Goal: Communication & Community: Answer question/provide support

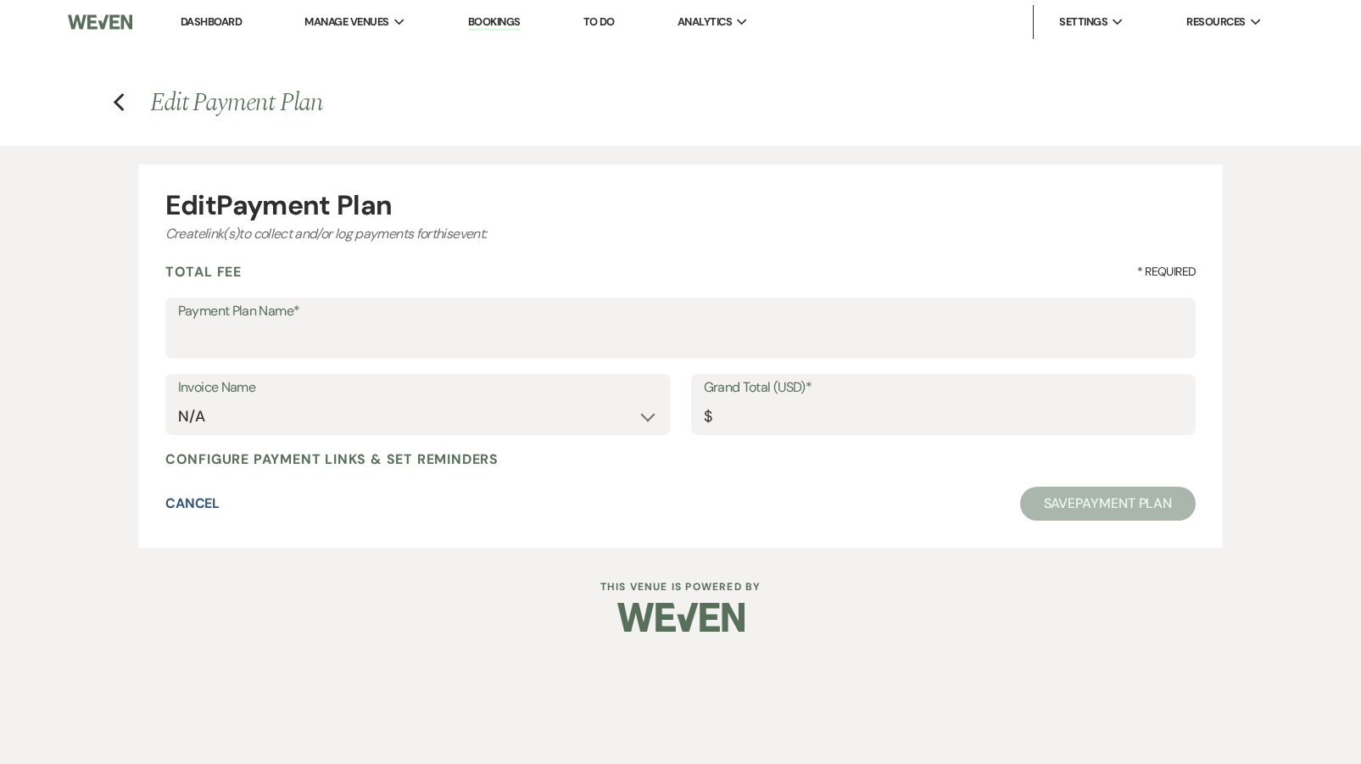
click at [200, 19] on link "Dashboard" at bounding box center [211, 21] width 61 height 14
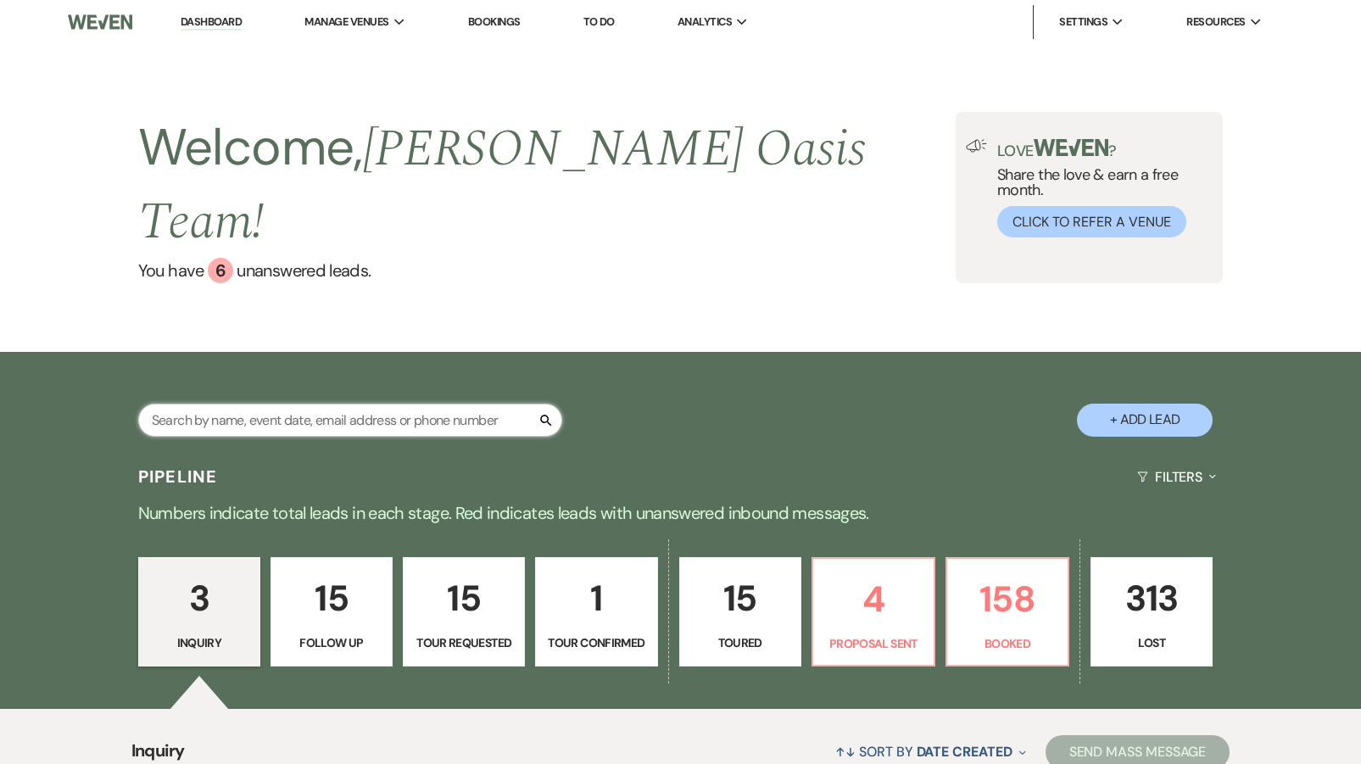
click at [194, 404] on input "text" at bounding box center [350, 420] width 424 height 33
type input "pat"
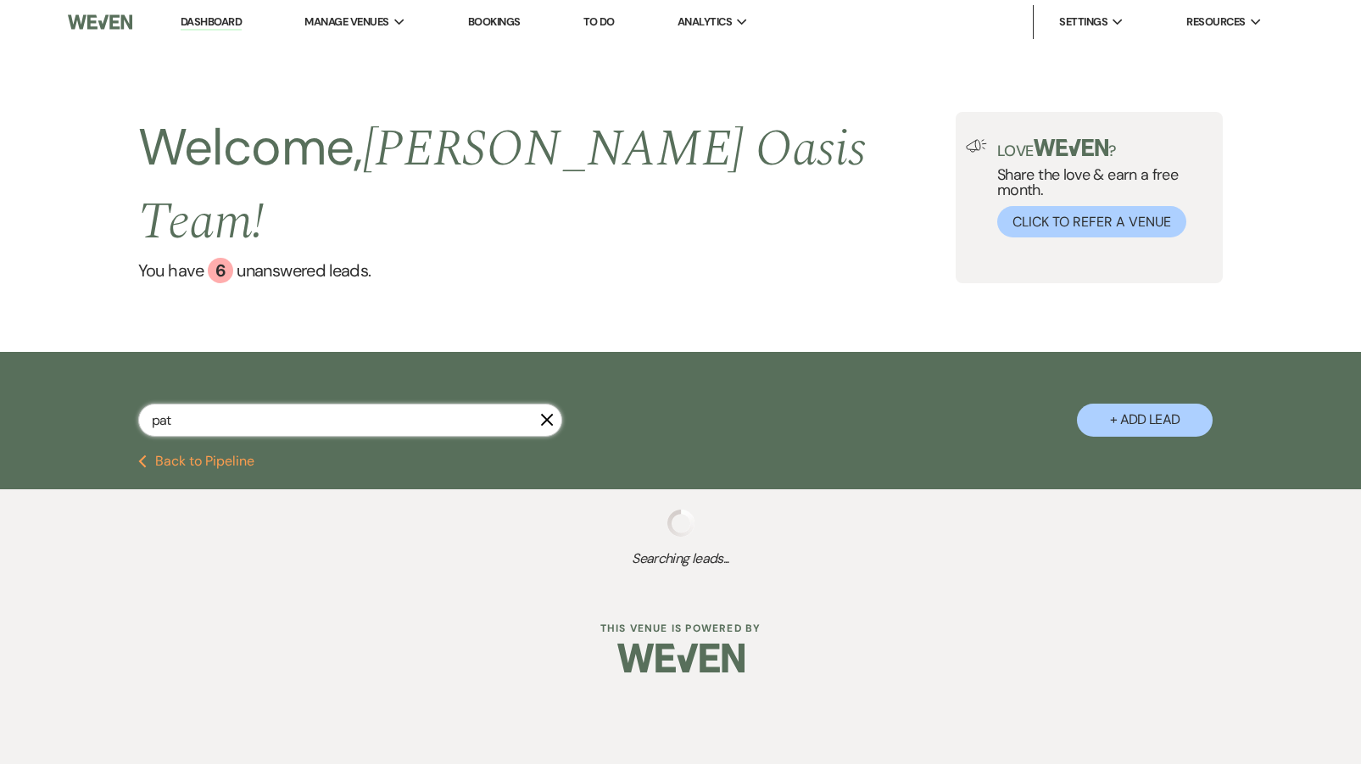
select select "8"
select select "5"
select select "8"
select select "5"
select select "8"
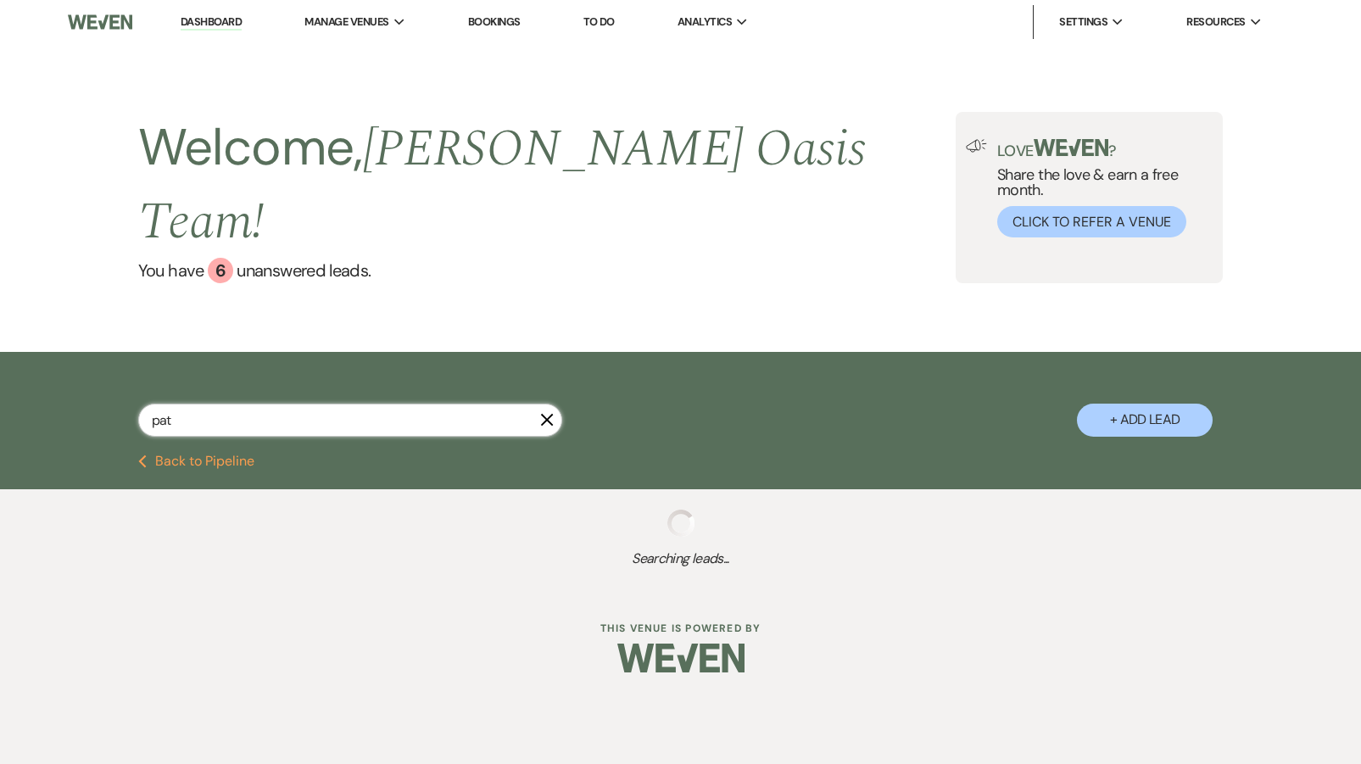
select select "3"
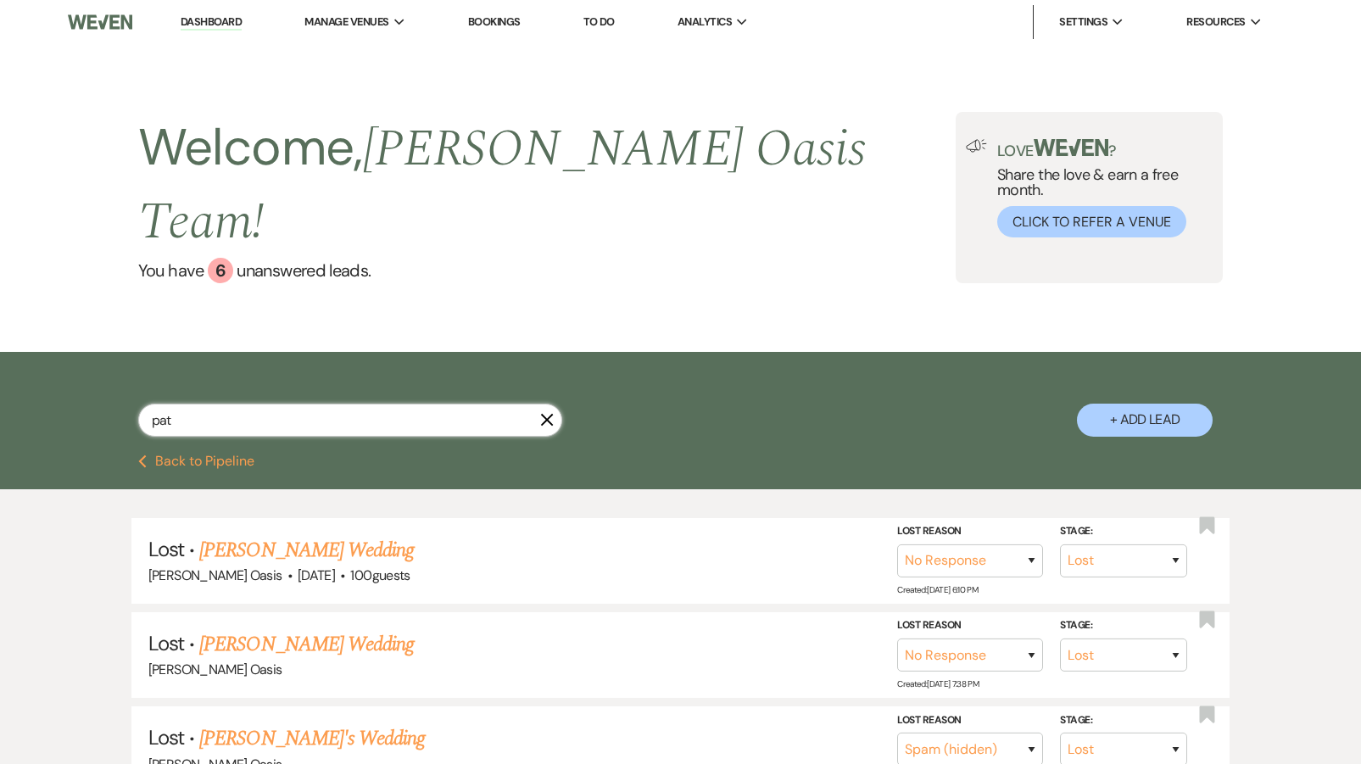
click at [394, 404] on input "pat" at bounding box center [350, 420] width 424 height 33
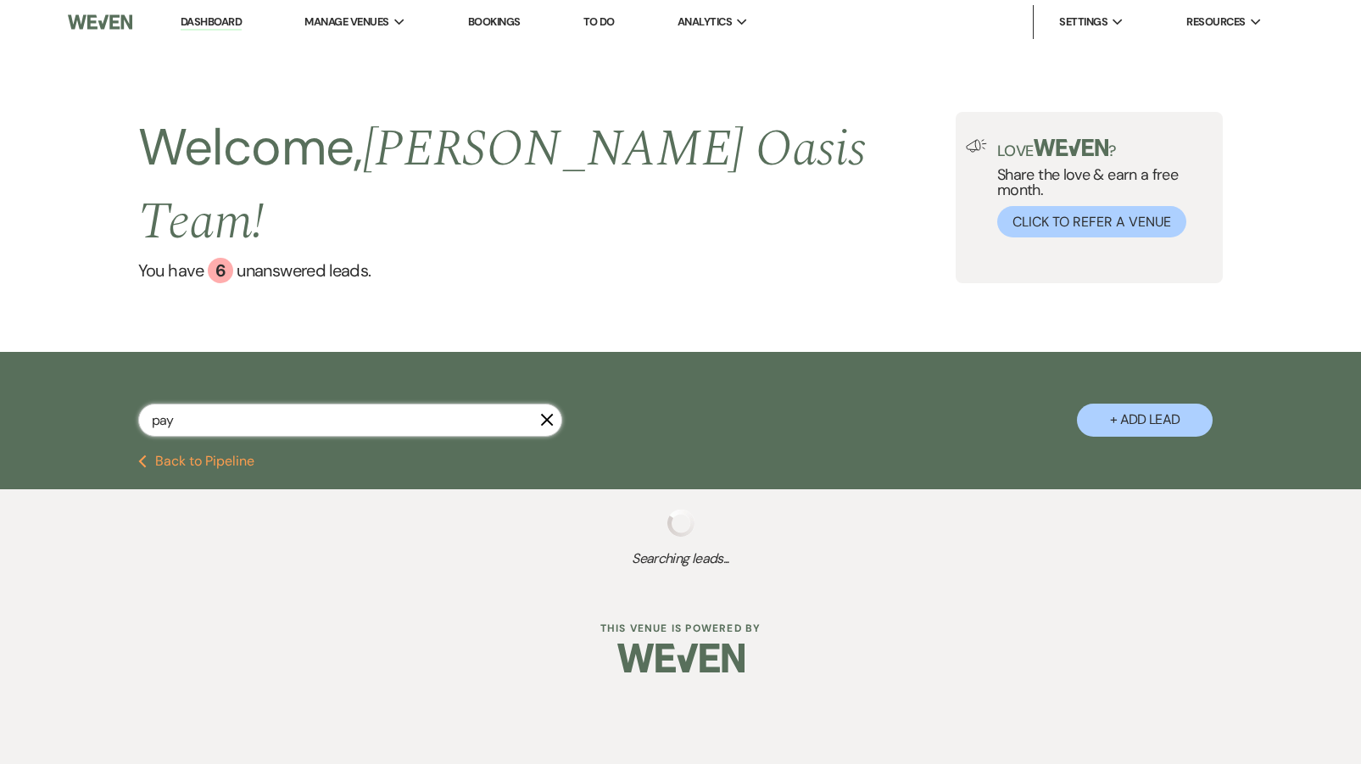
type input "pa"
select select "8"
select select "5"
type input "pay"
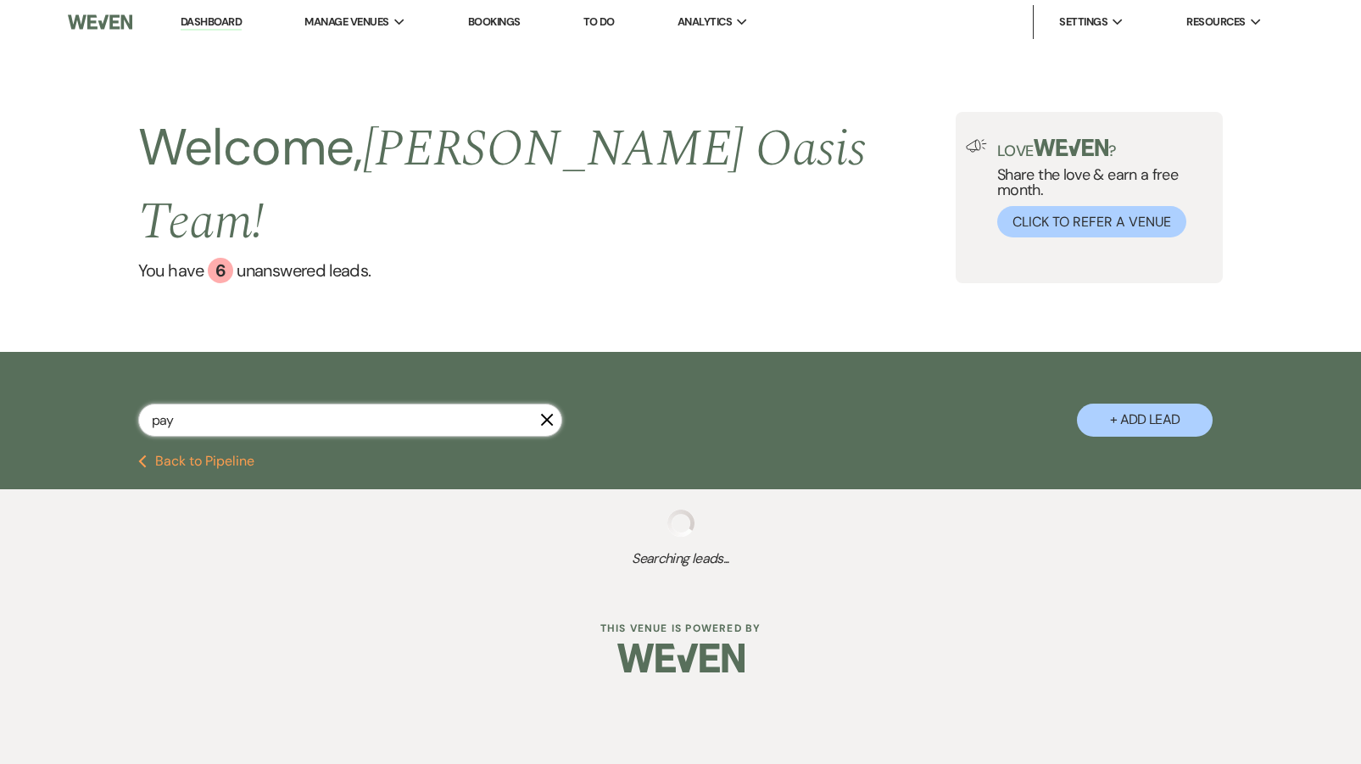
select select "6"
select select "2"
select select "5"
select select "8"
select select "4"
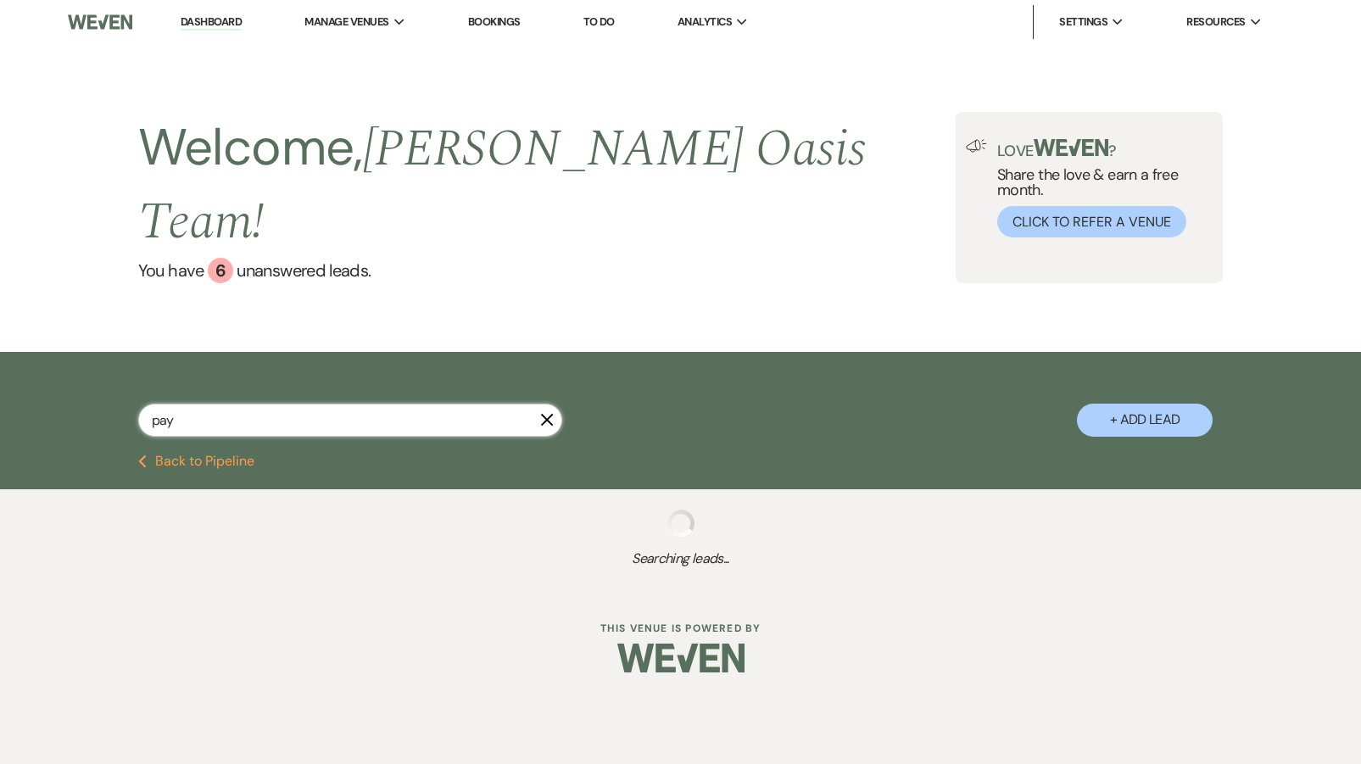
select select "8"
select select "4"
select select "8"
select select "2"
select select "8"
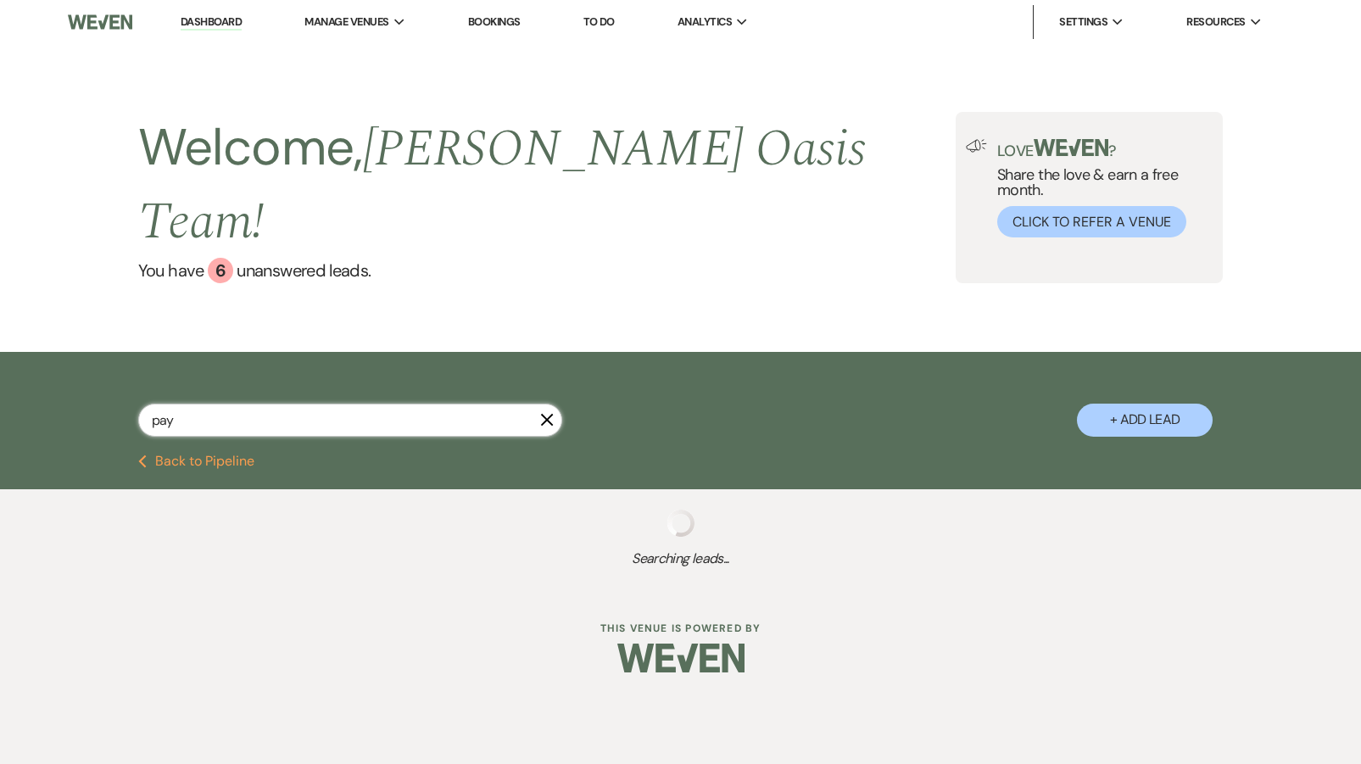
select select "5"
select select "8"
select select "6"
select select "8"
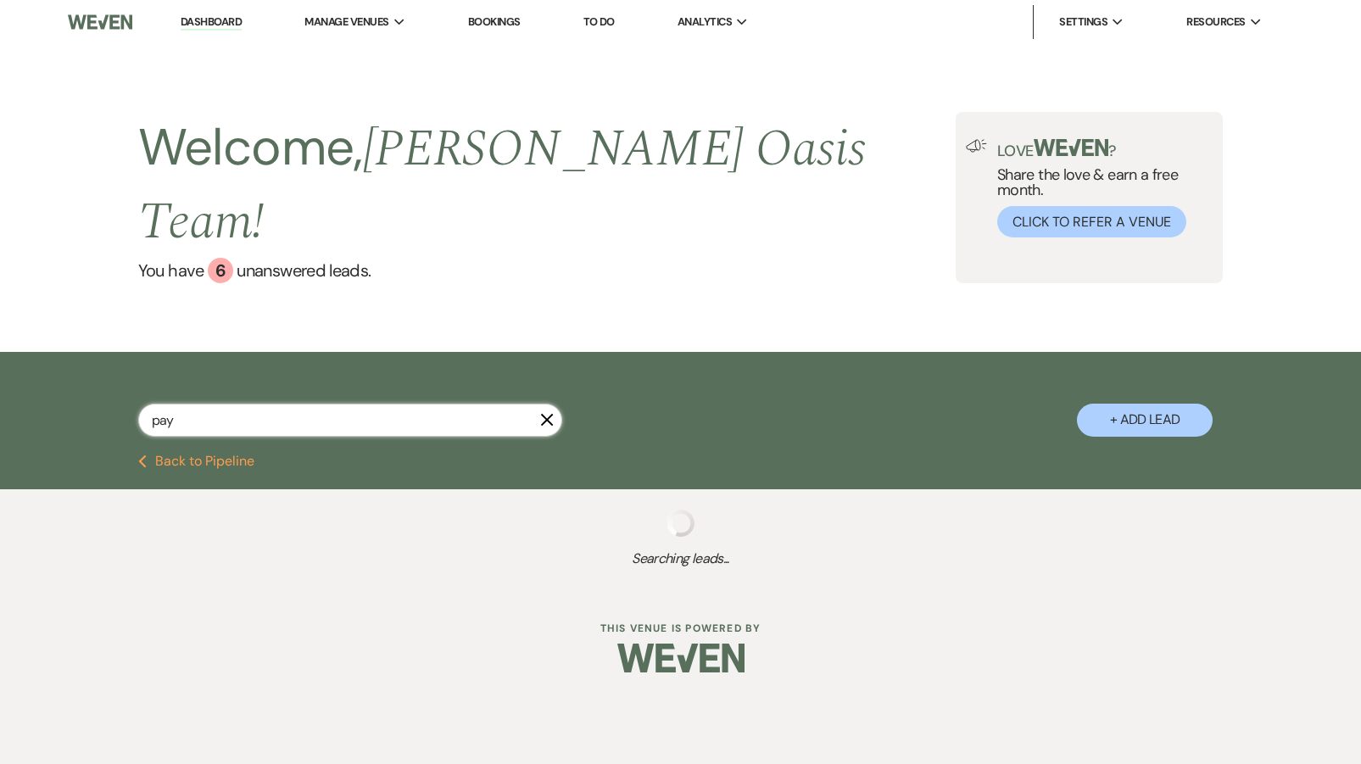
select select "8"
select select "5"
select select "8"
select select "5"
select select "8"
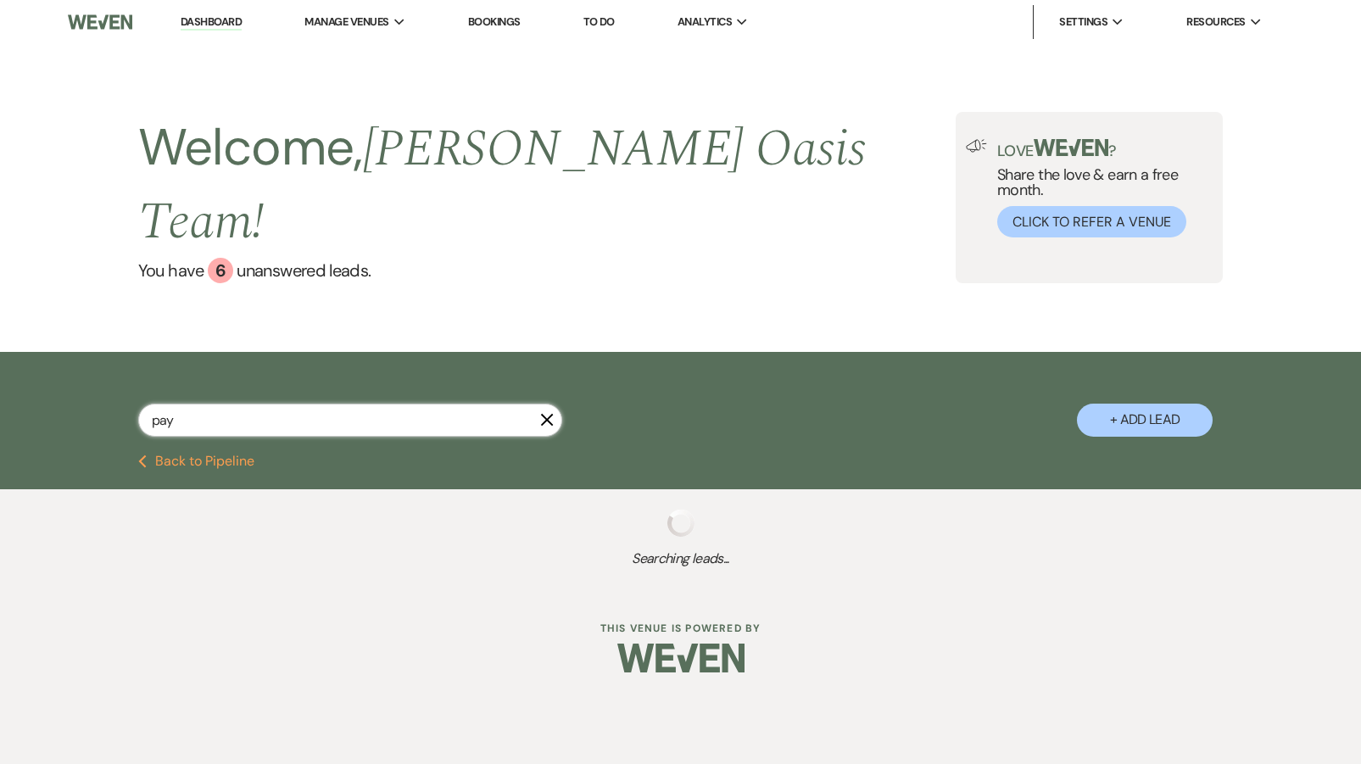
select select "5"
select select "8"
select select "3"
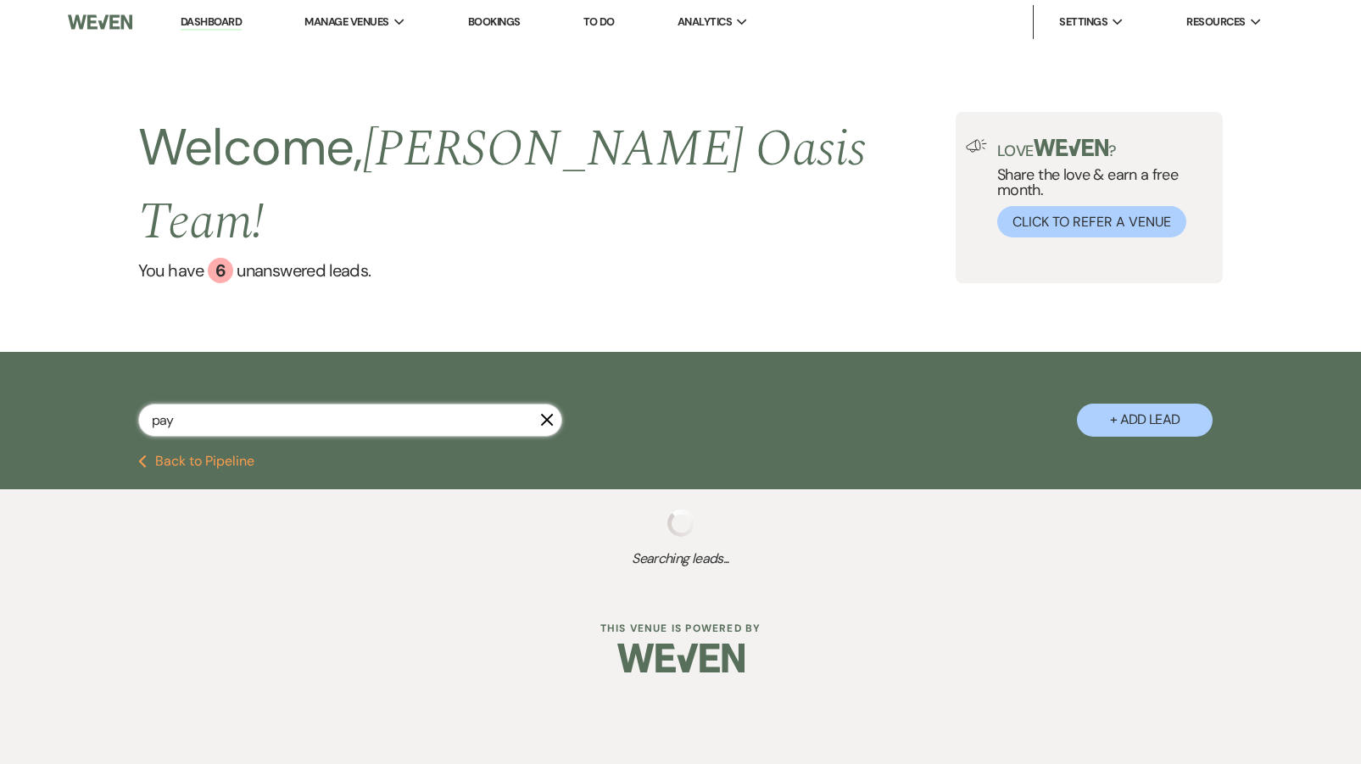
select select "8"
select select "5"
select select "8"
select select "1"
select select "8"
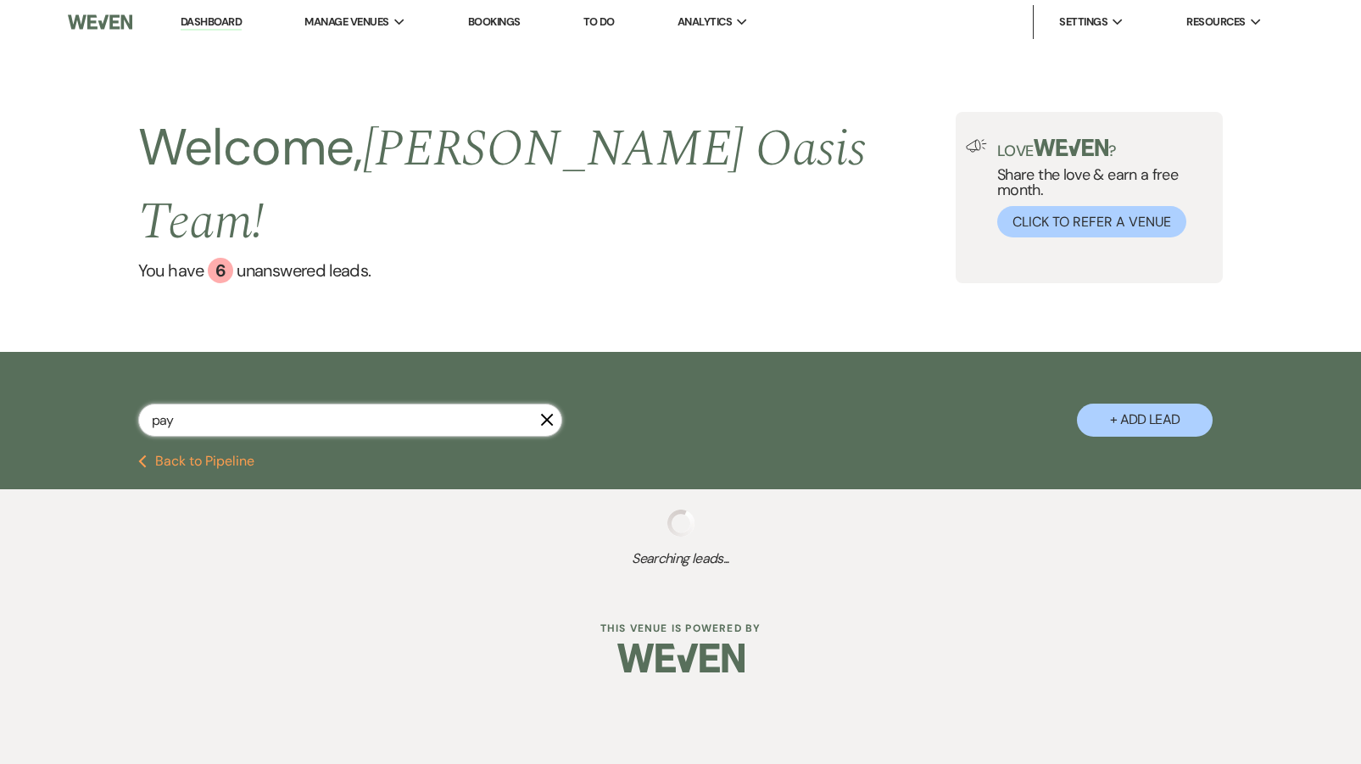
select select "5"
select select "8"
select select "5"
select select "8"
select select "5"
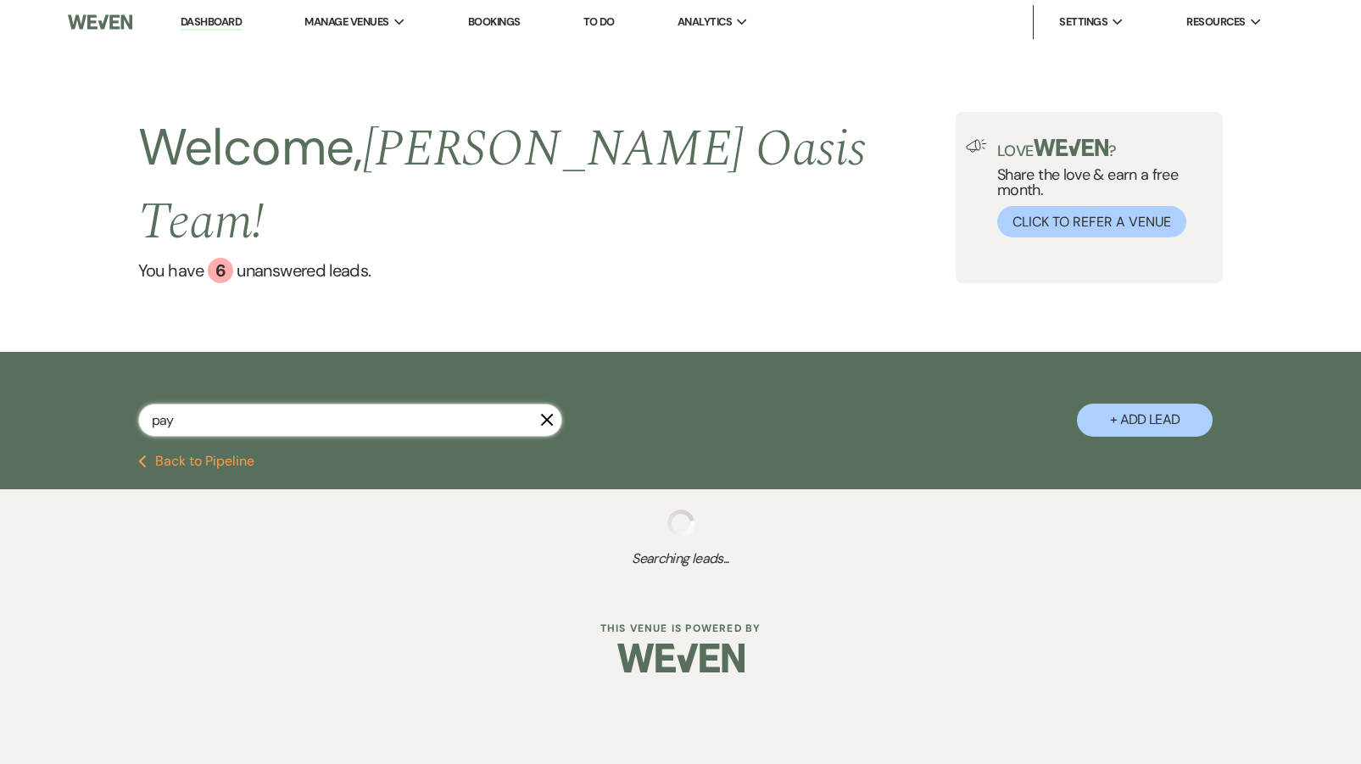
select select "8"
select select "5"
select select "8"
select select "5"
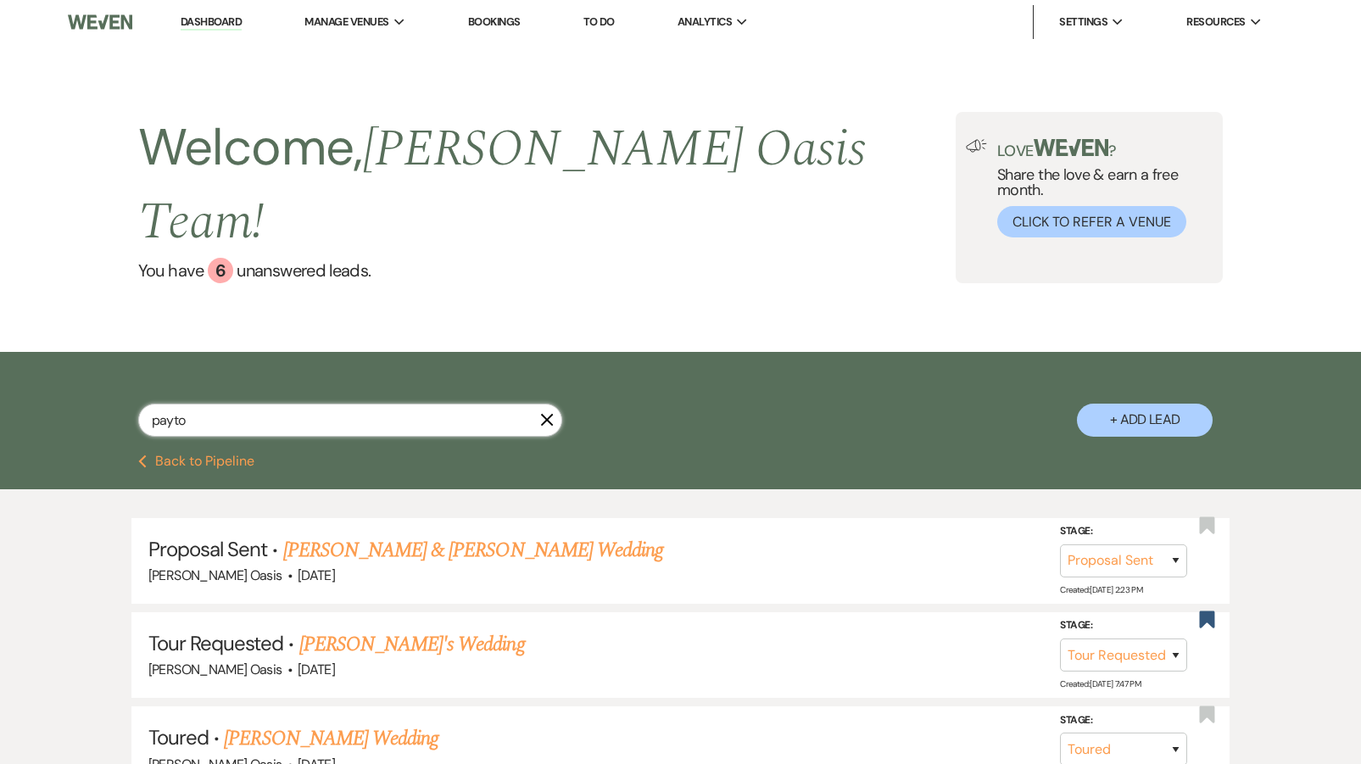
type input "[PERSON_NAME]"
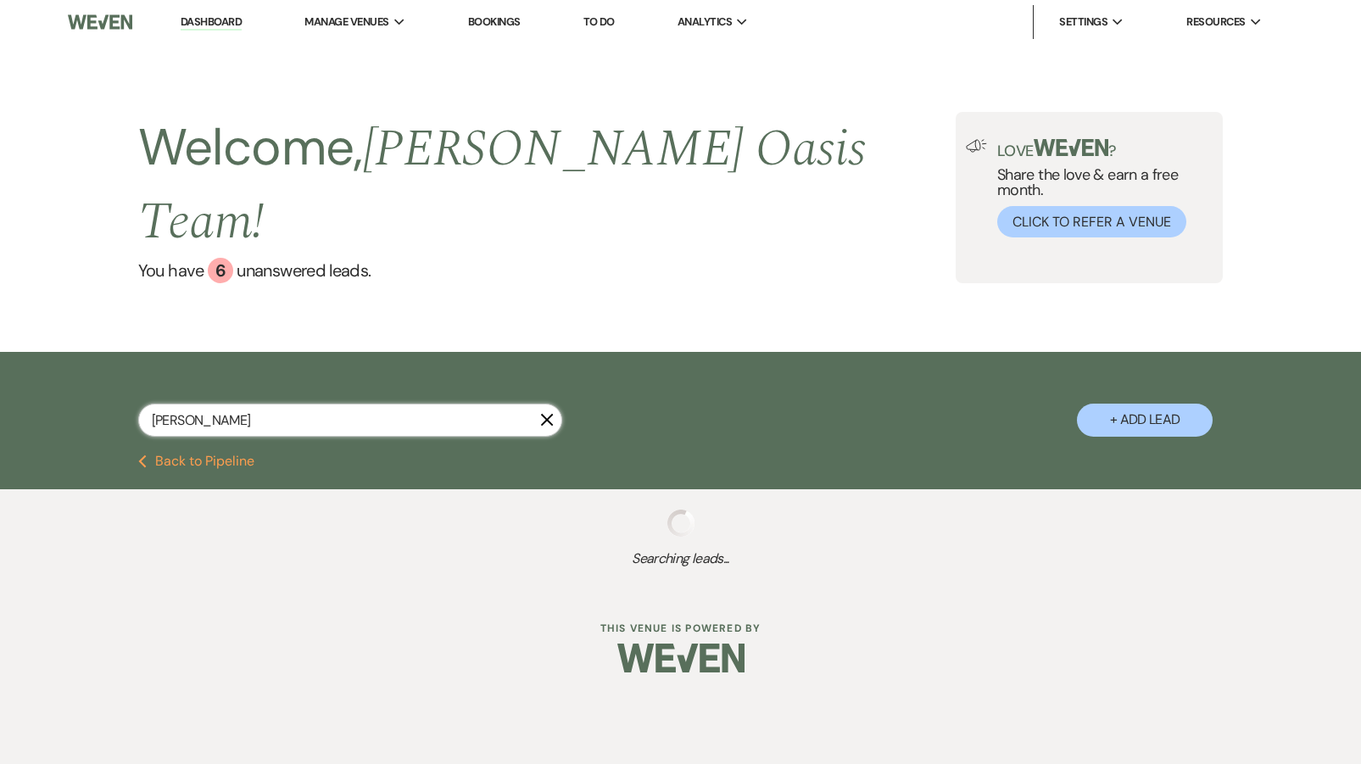
select select "8"
select select "5"
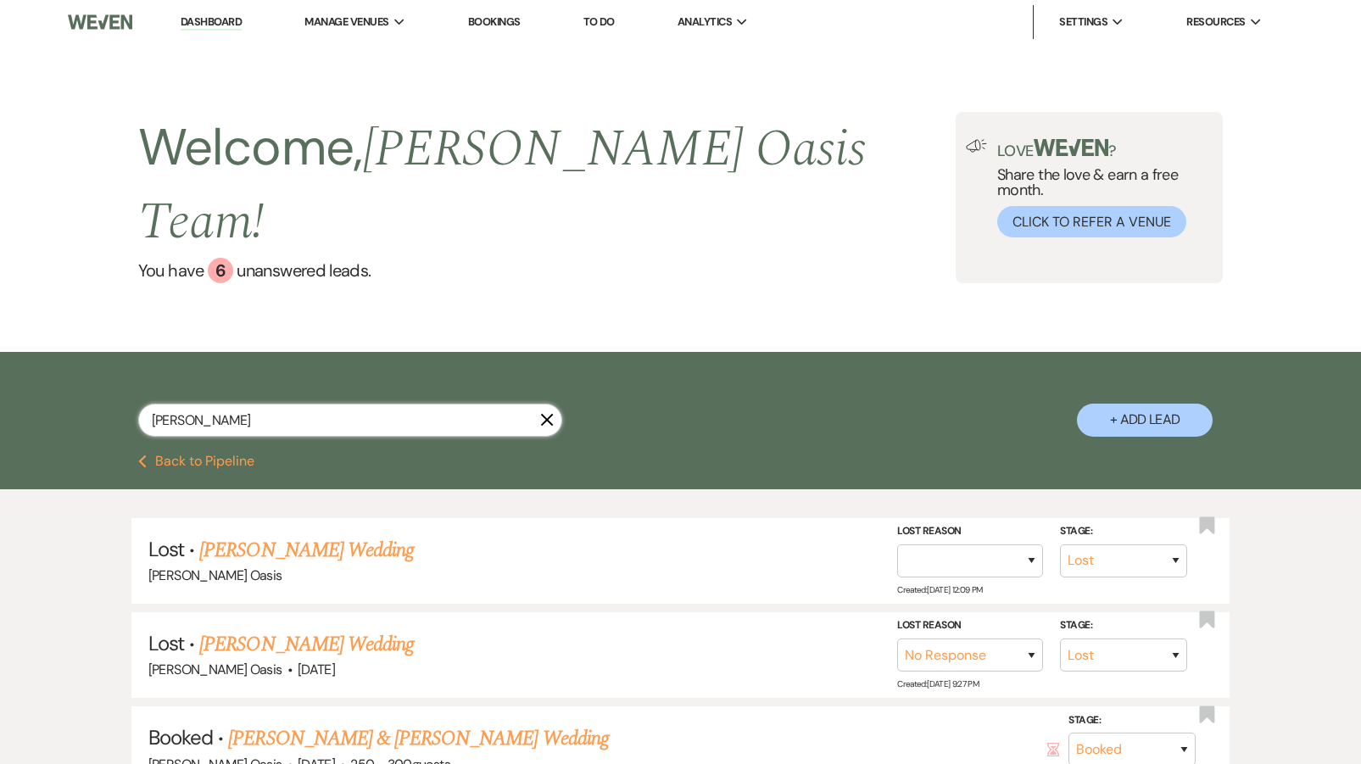
type input "[PERSON_NAME]"
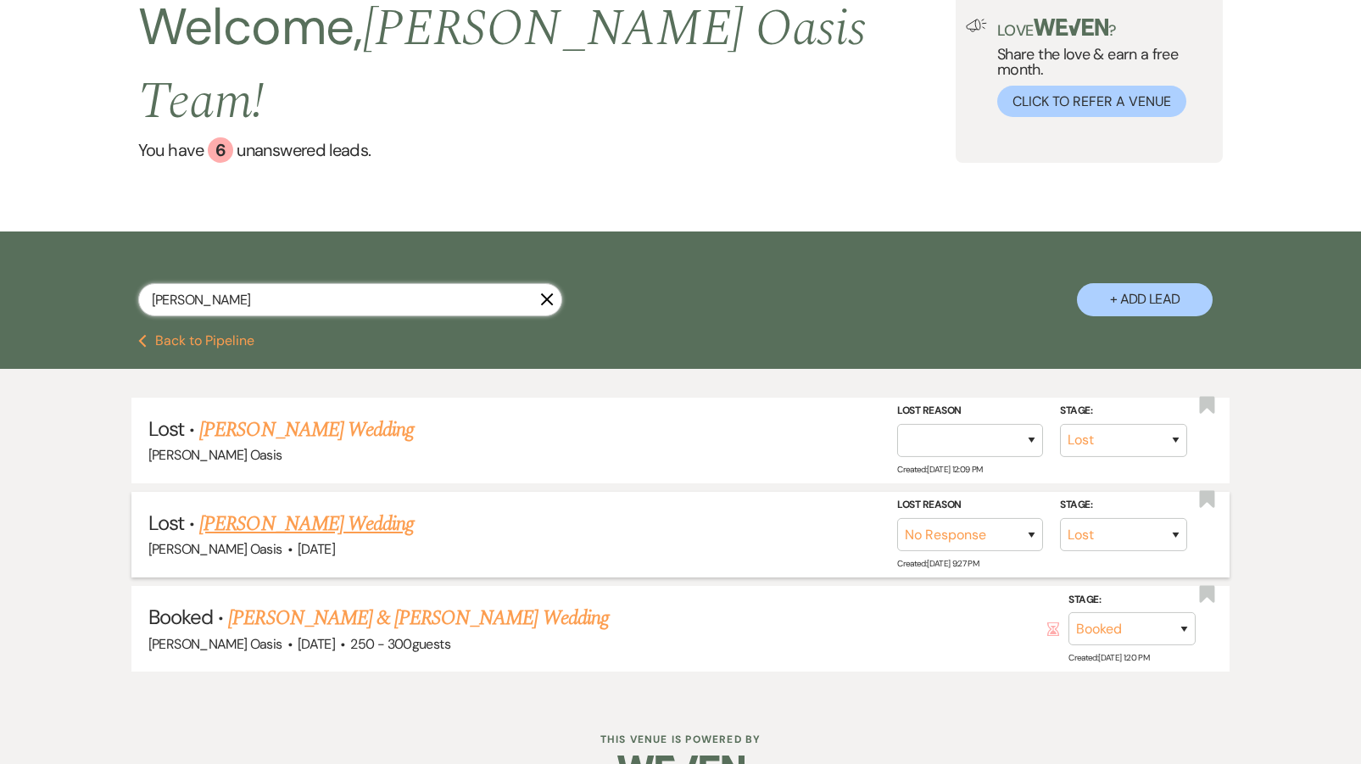
scroll to position [120, 0]
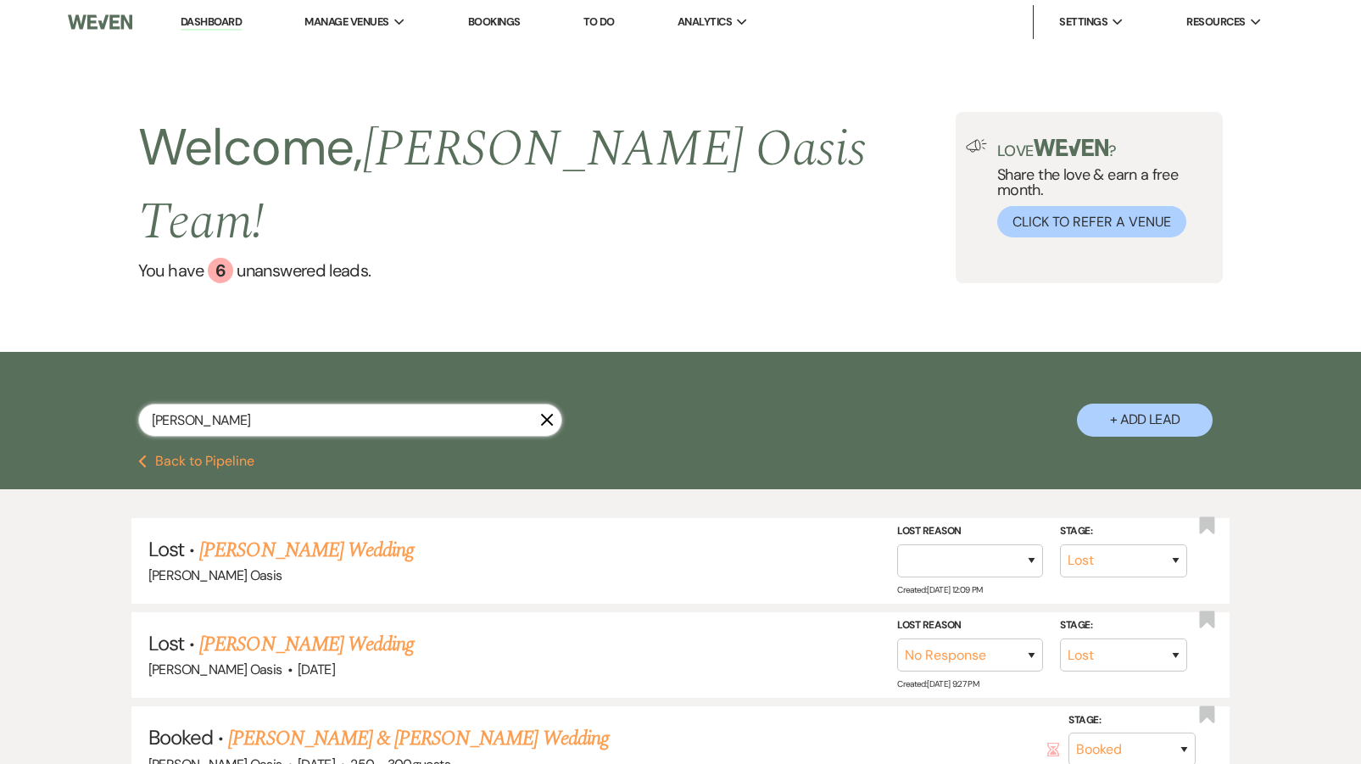
select select "8"
select select "5"
type input "[PERSON_NAME]"
click at [473, 566] on ul "Lost · [PERSON_NAME] Wedding [PERSON_NAME] Oasis Stage: Inquiry Follow Up Tour …" at bounding box center [680, 655] width 1099 height 275
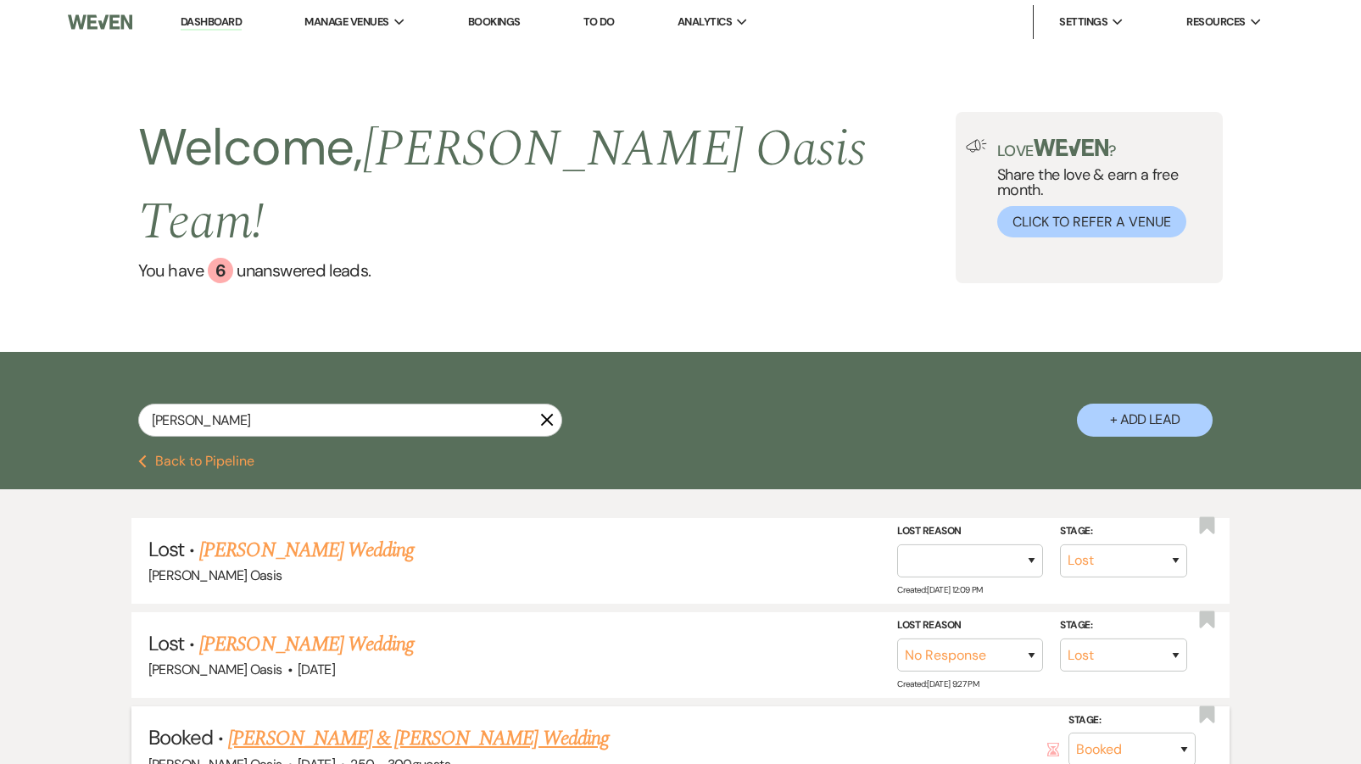
click at [394, 723] on link "[PERSON_NAME] & [PERSON_NAME] Wedding" at bounding box center [418, 738] width 380 height 31
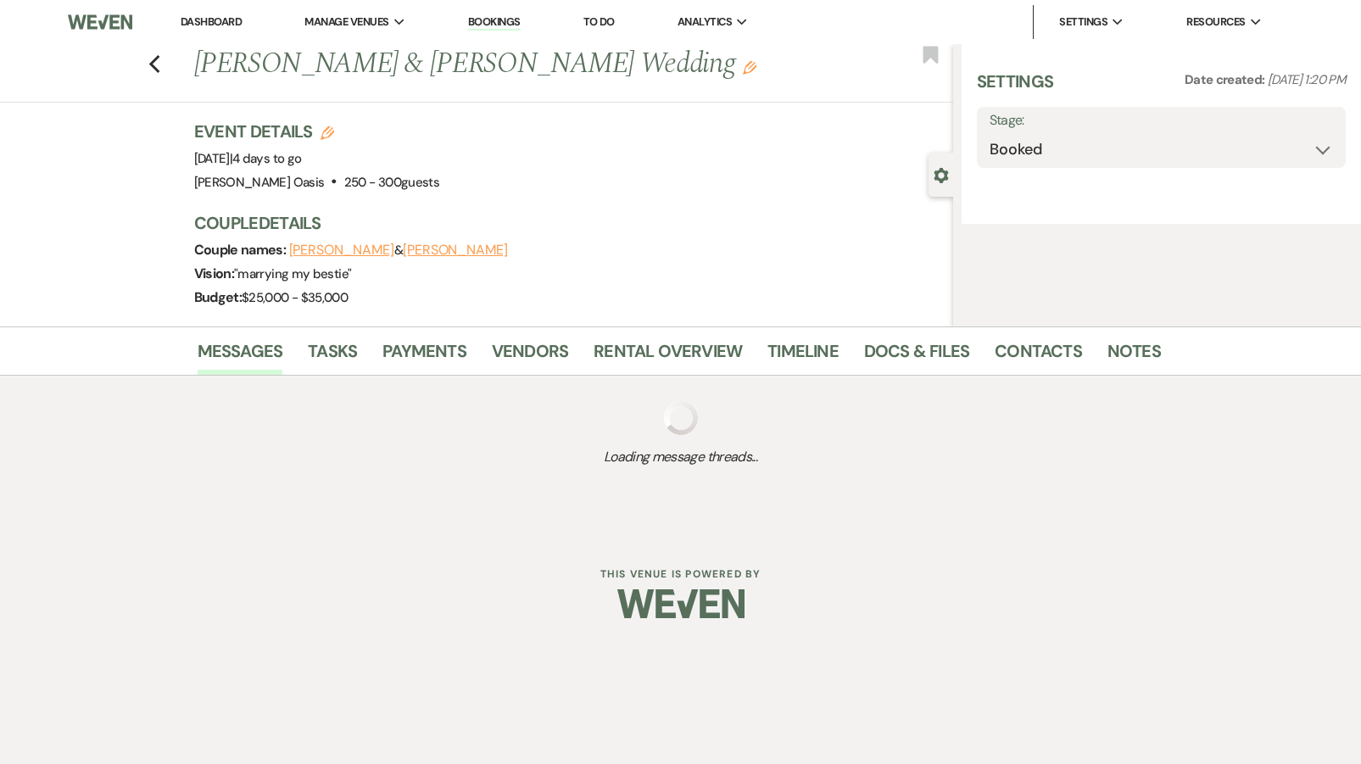
select select "1"
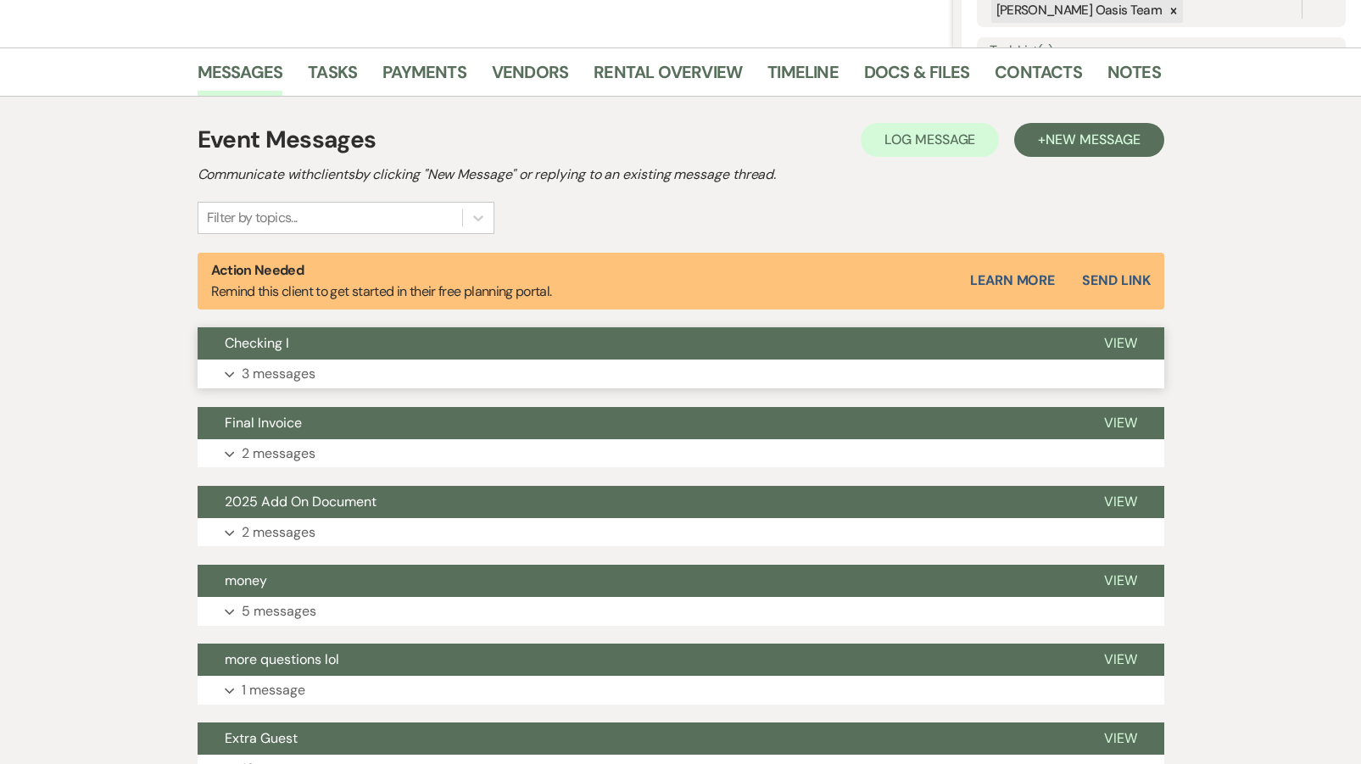
click at [344, 348] on button "Checking I" at bounding box center [638, 343] width 880 height 32
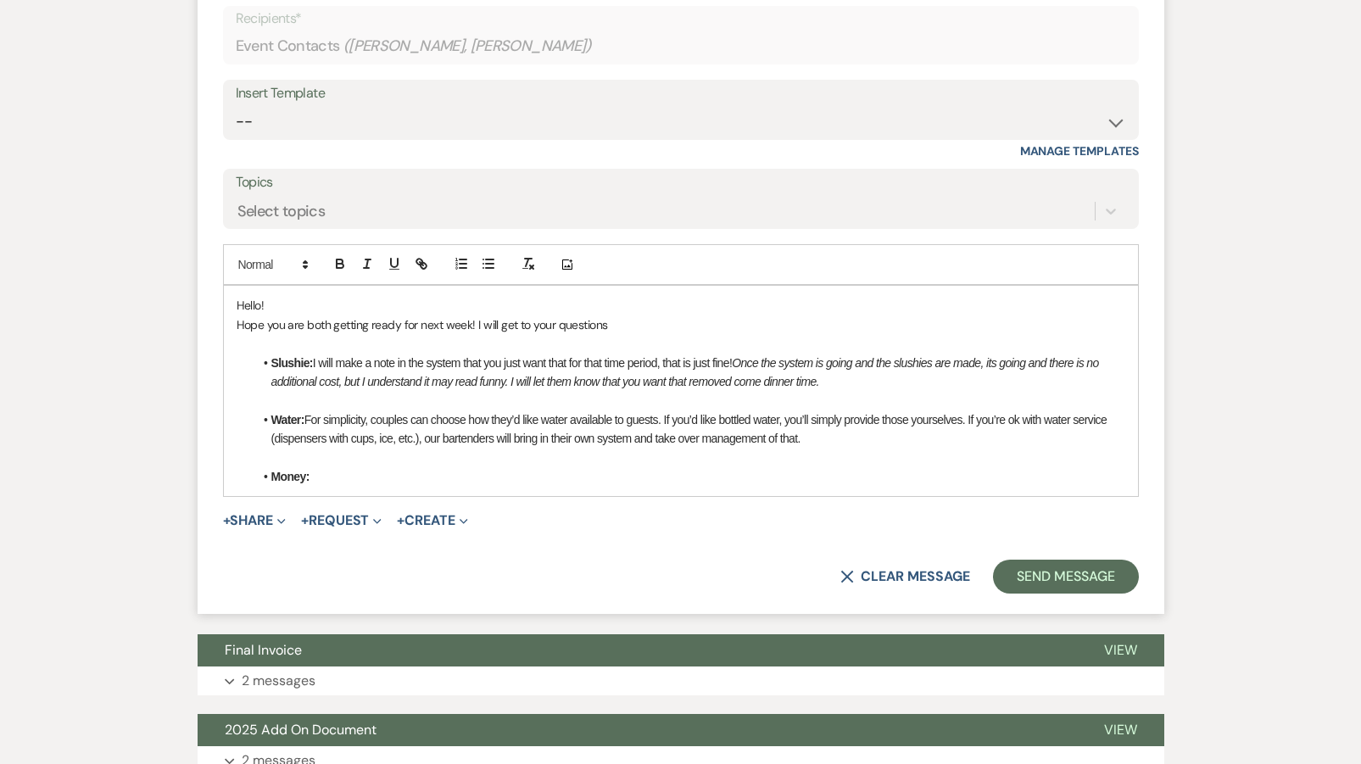
scroll to position [1358, 0]
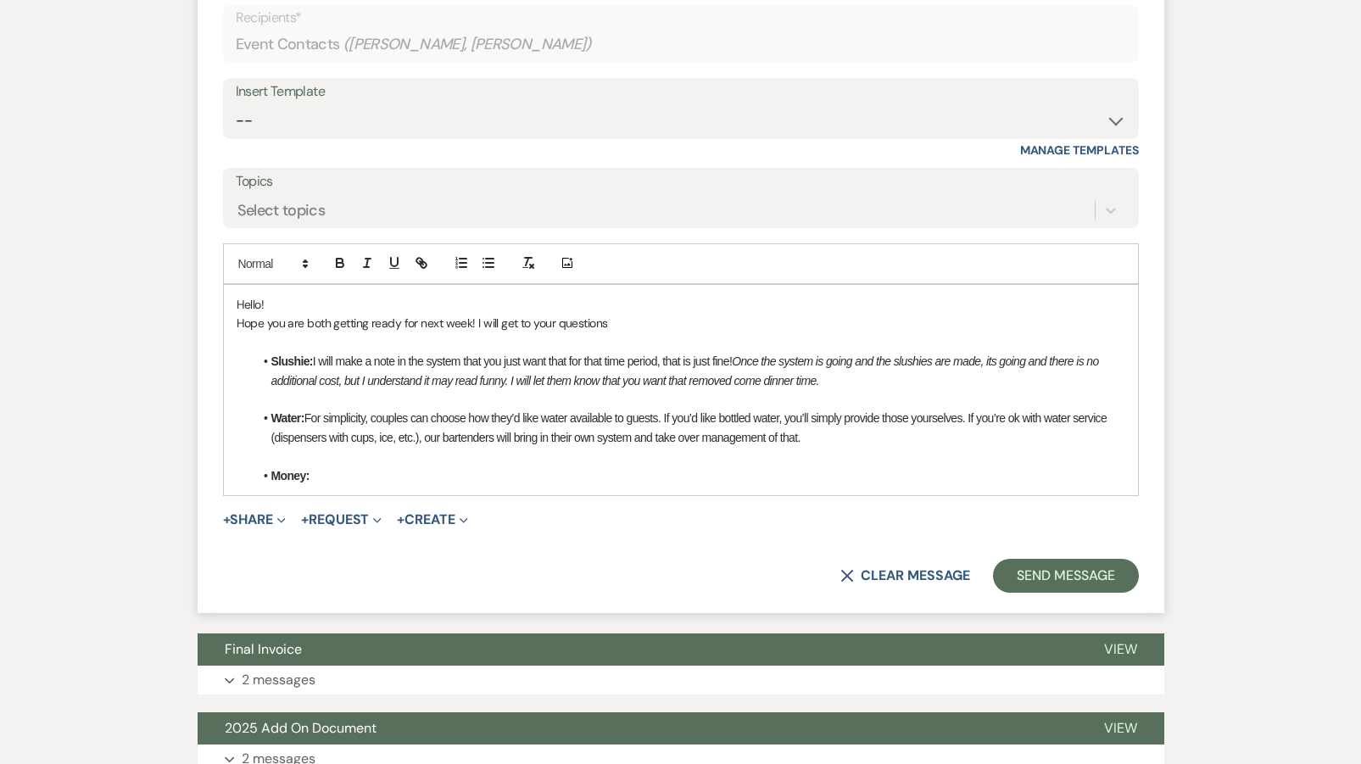
click at [854, 419] on li "Water: For simplicity, couples can choose how they’d like water available to gu…" at bounding box center [690, 428] width 872 height 38
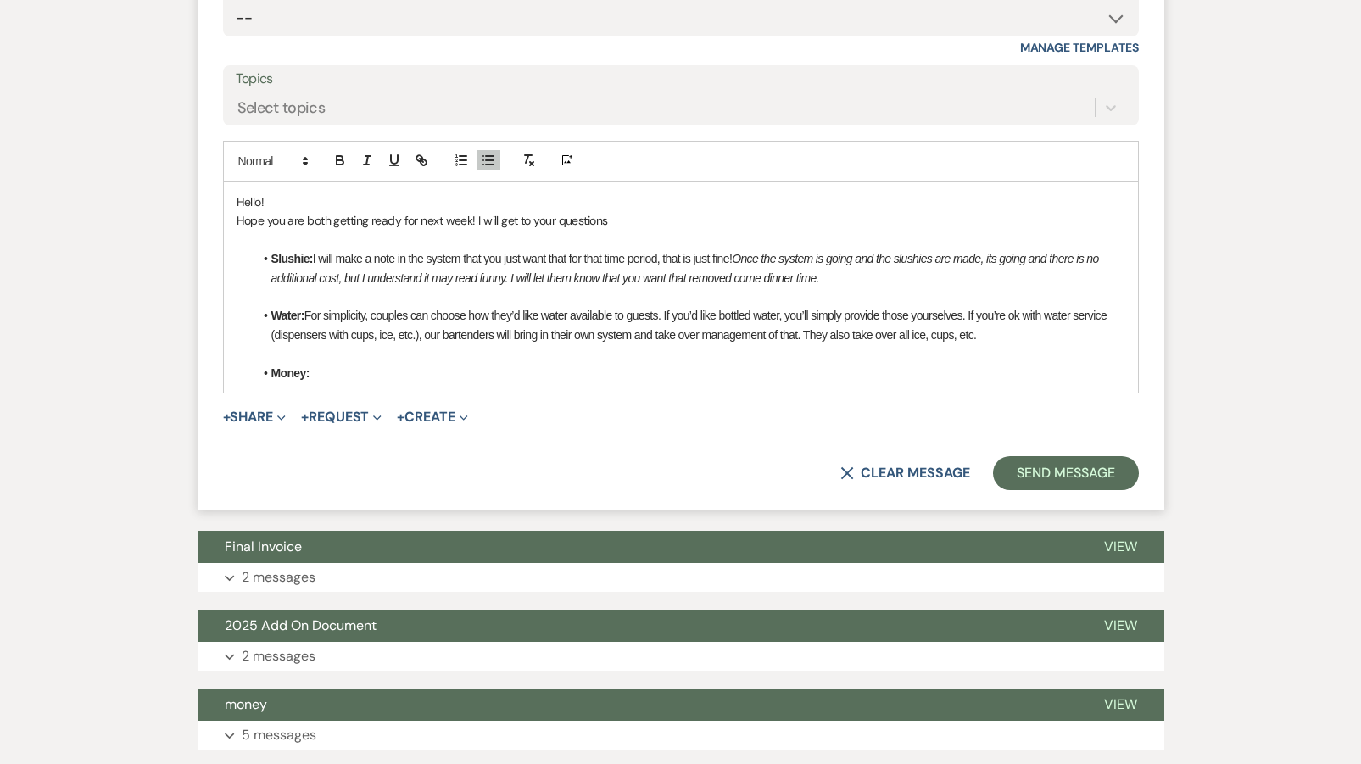
scroll to position [1505, 0]
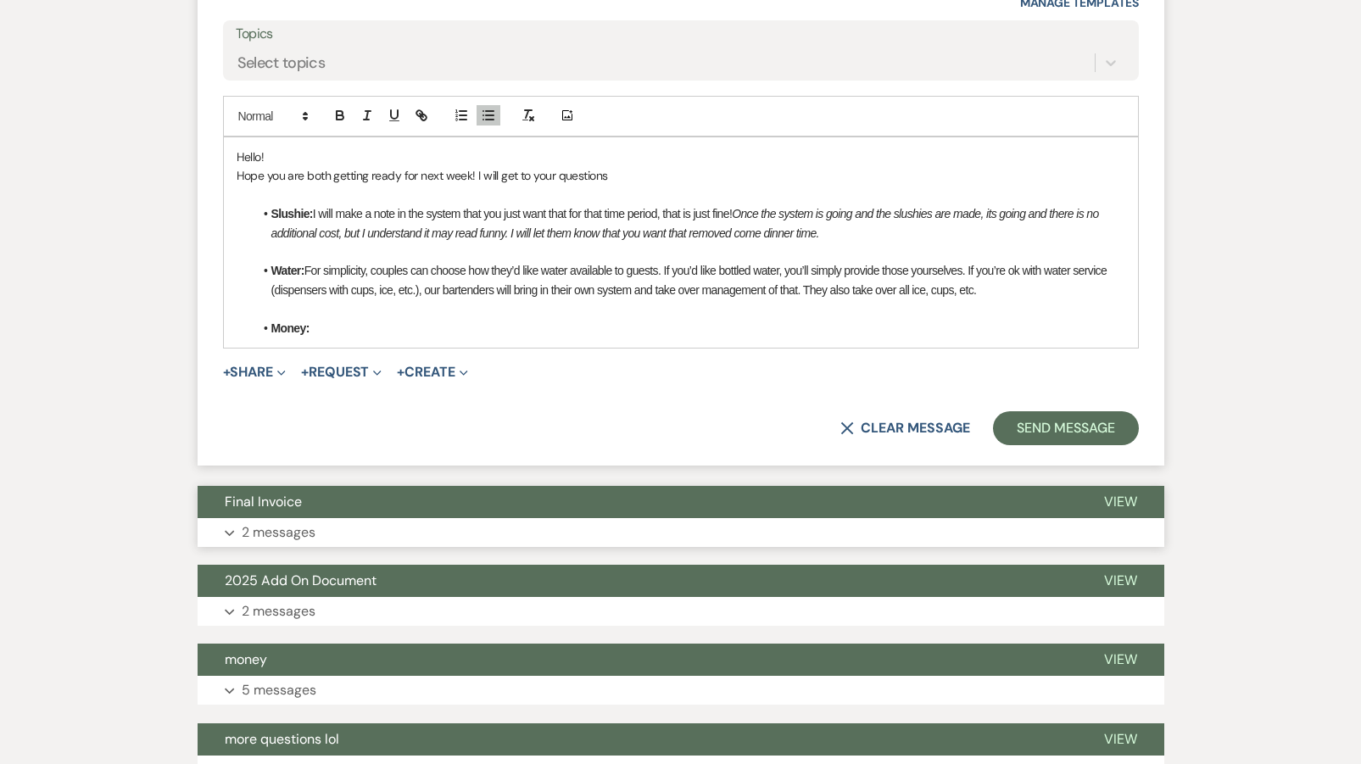
click at [408, 518] on button "Expand 2 messages" at bounding box center [681, 532] width 967 height 29
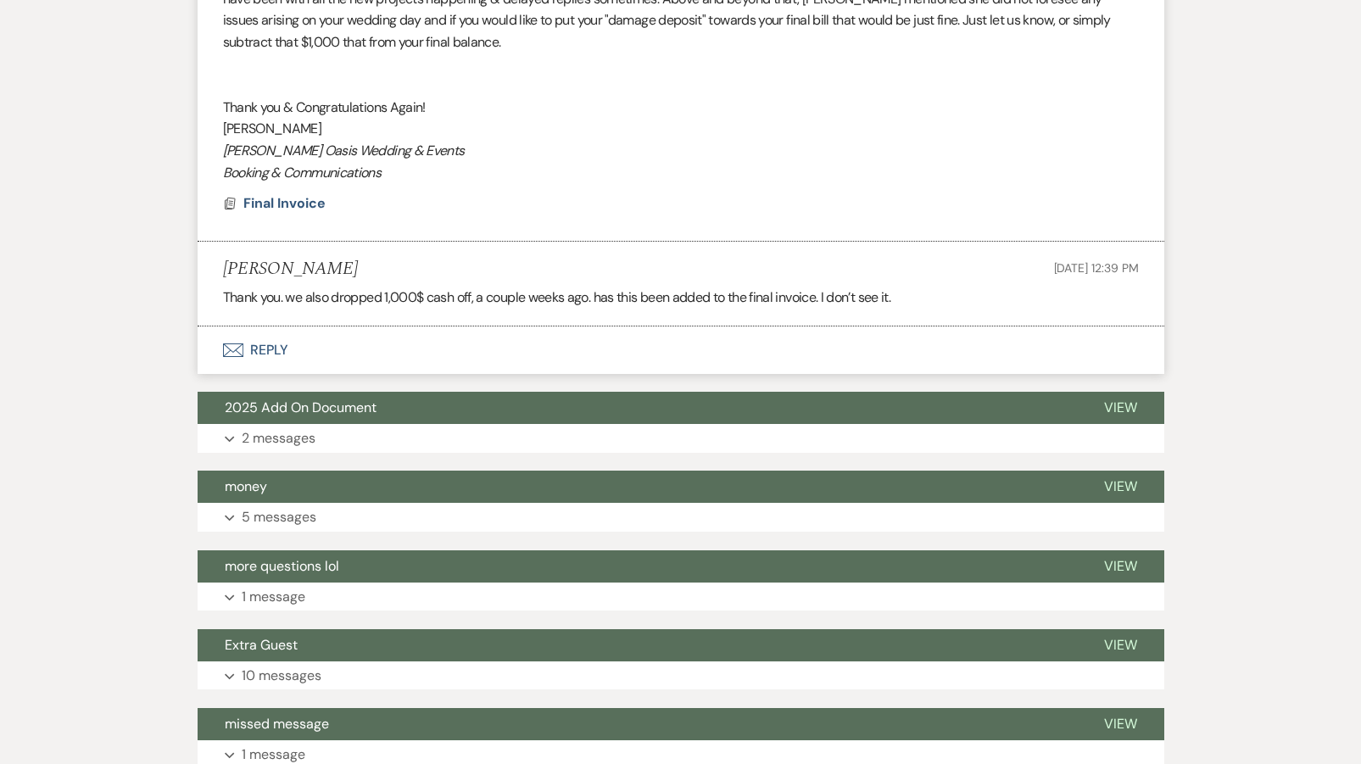
scroll to position [2444, 0]
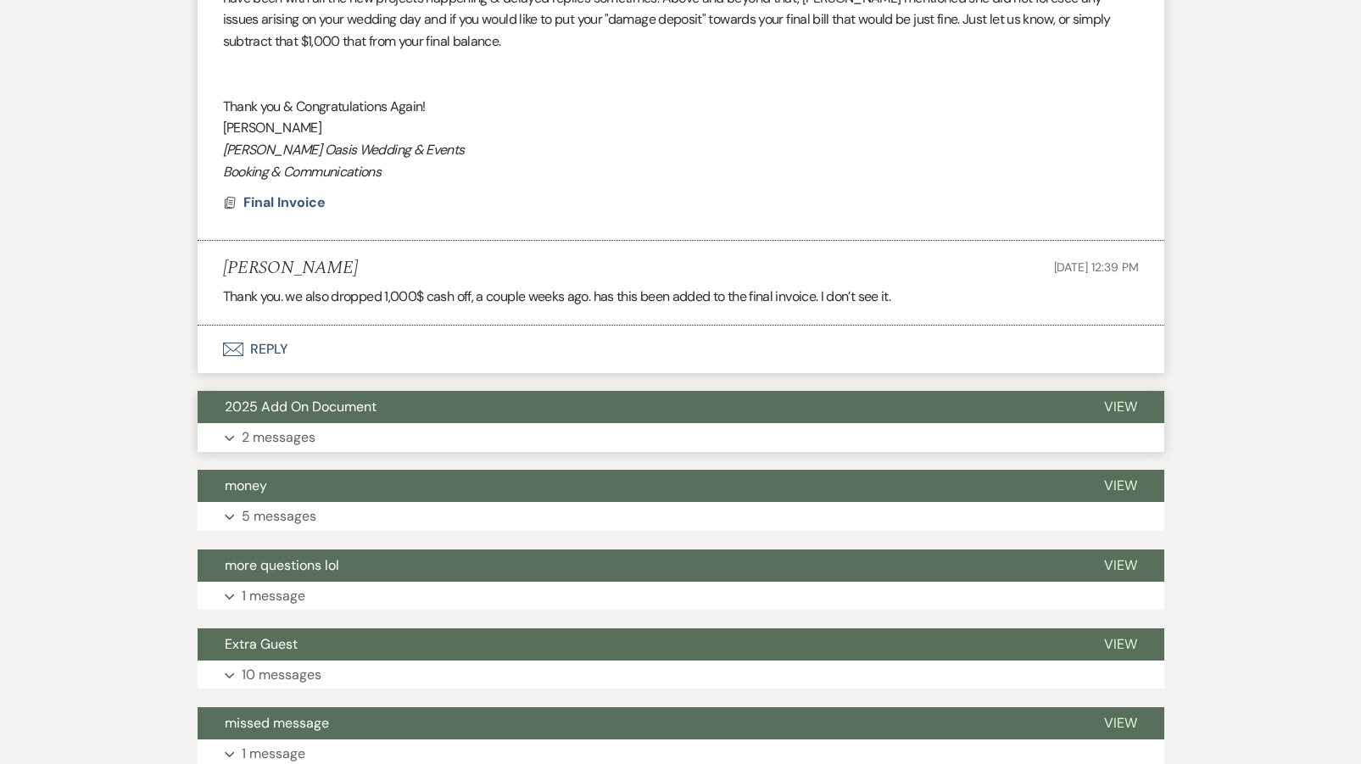
click at [413, 423] on button "Expand 2 messages" at bounding box center [681, 437] width 967 height 29
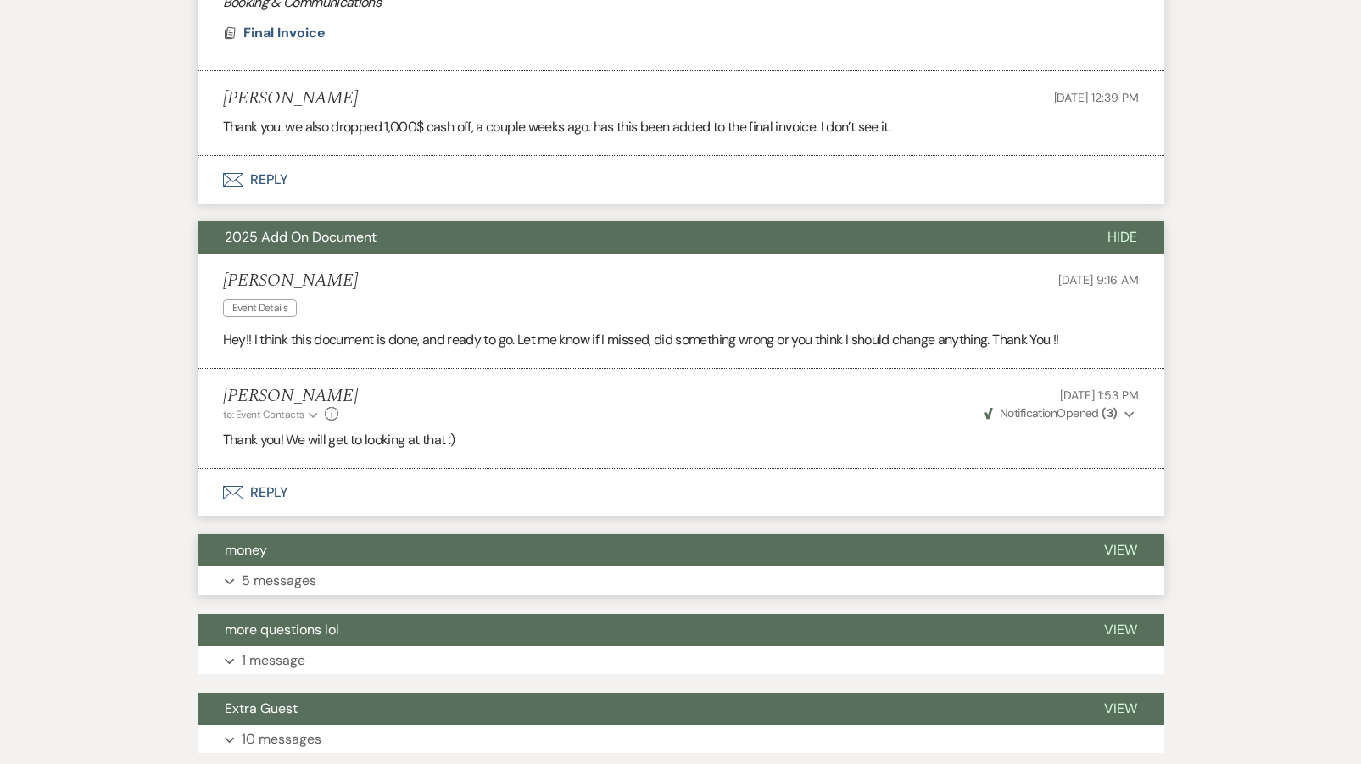
click at [359, 567] on button "Expand 5 messages" at bounding box center [681, 581] width 967 height 29
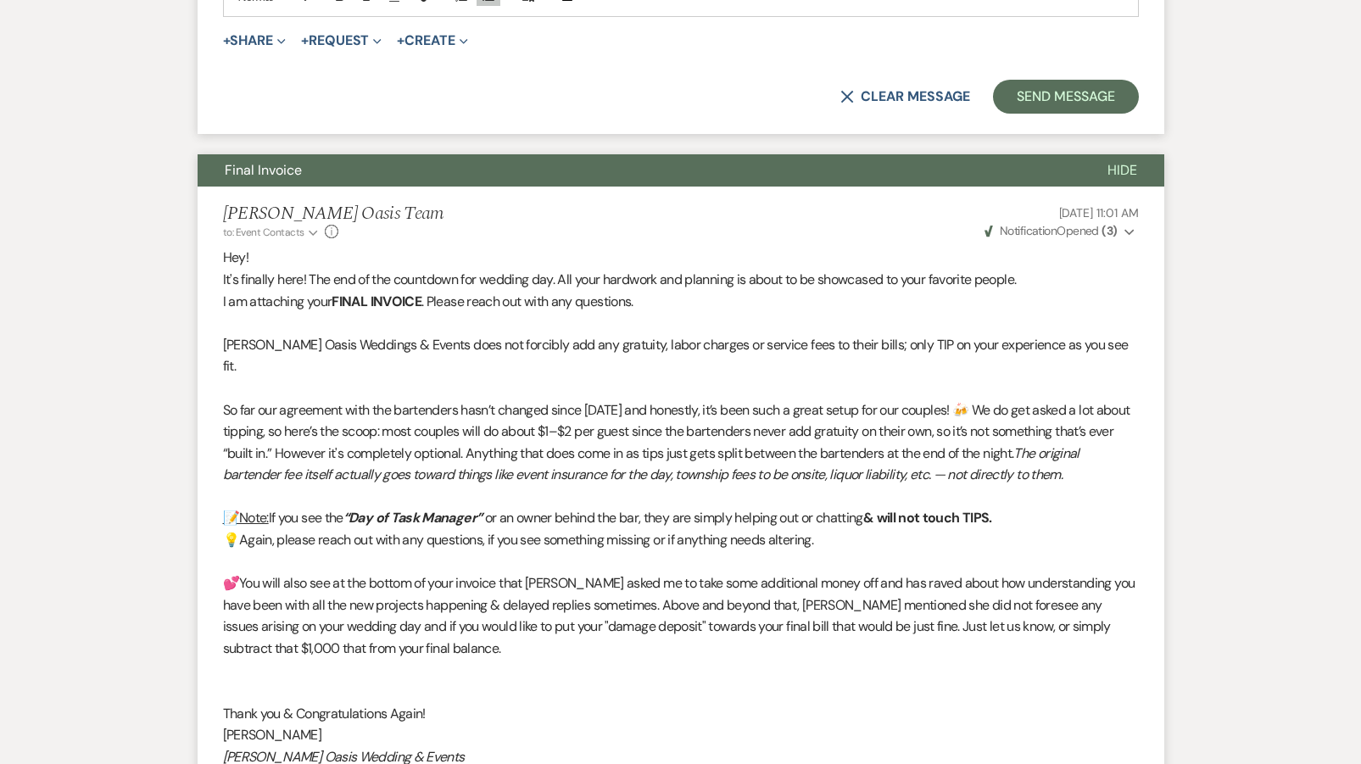
scroll to position [1303, 0]
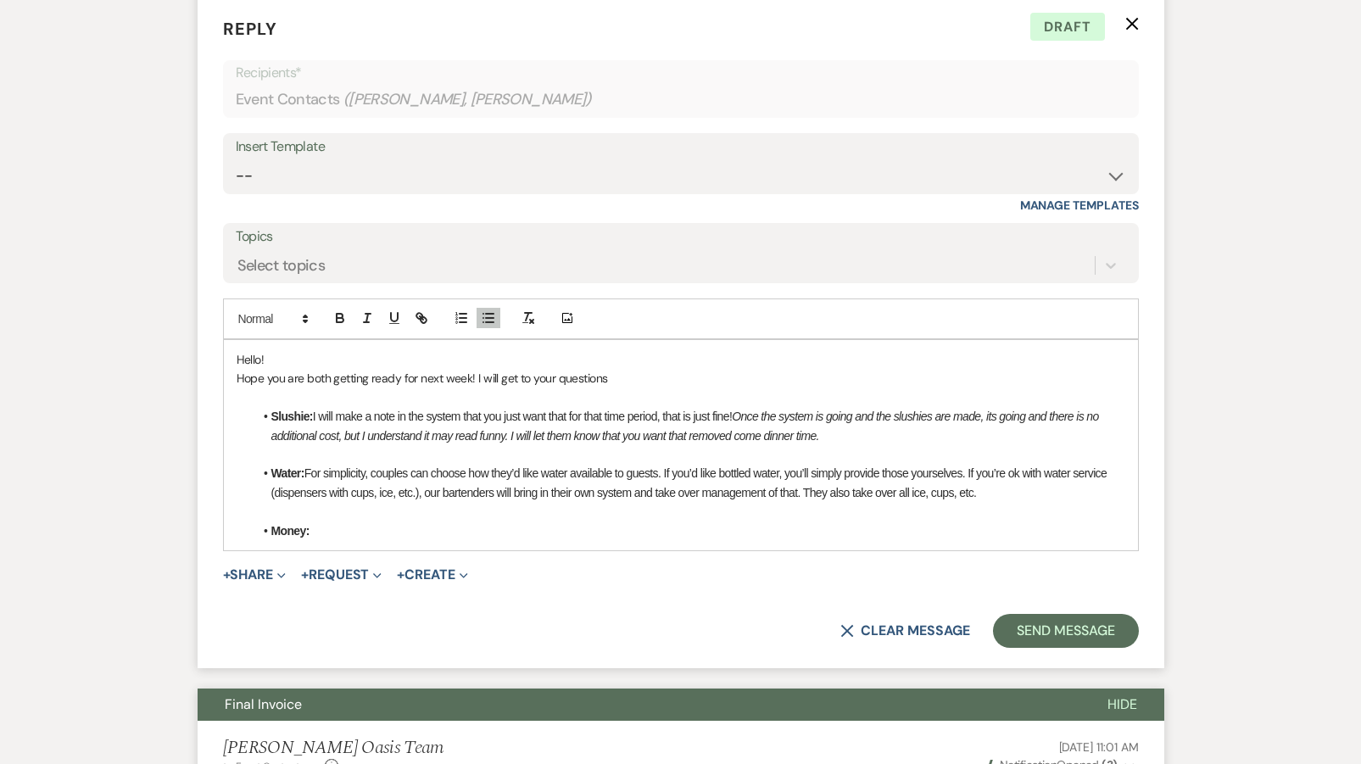
click at [334, 522] on li "Money:" at bounding box center [690, 531] width 872 height 19
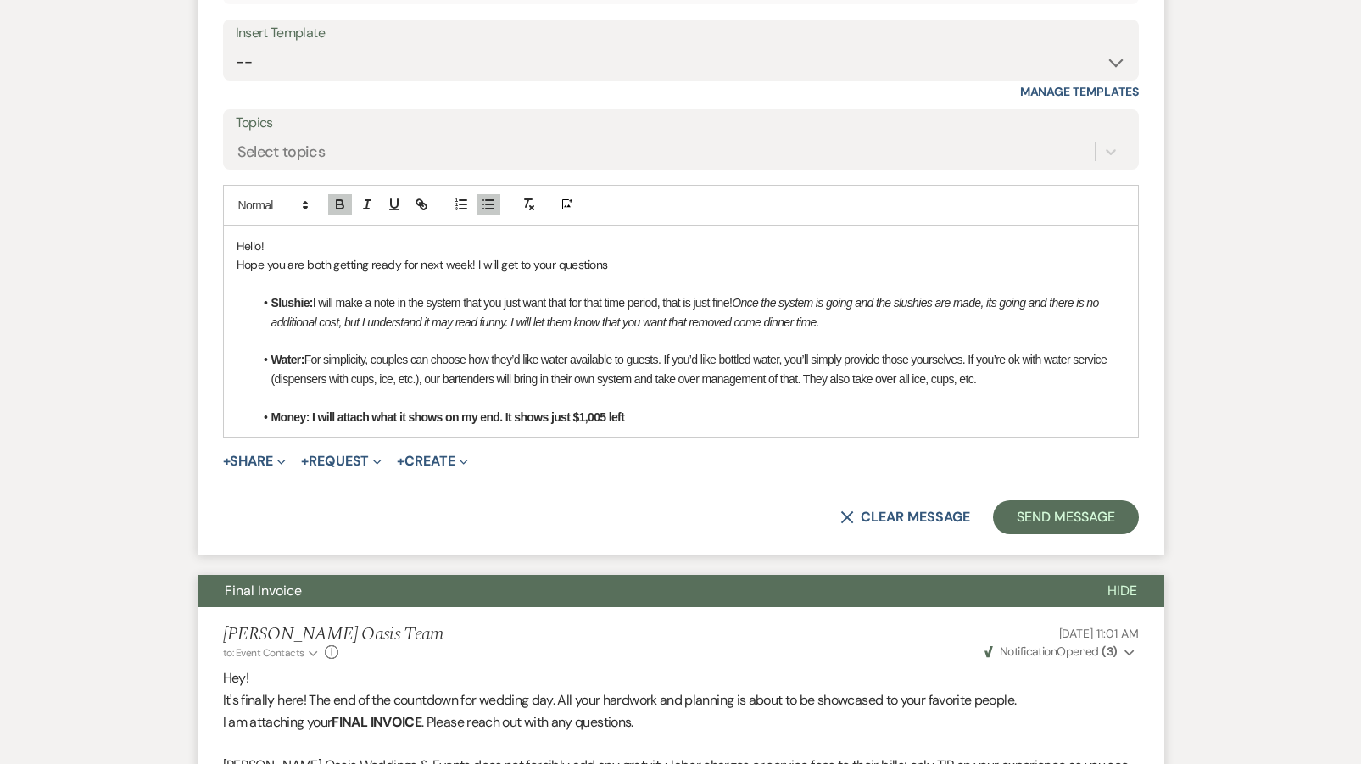
scroll to position [1411, 0]
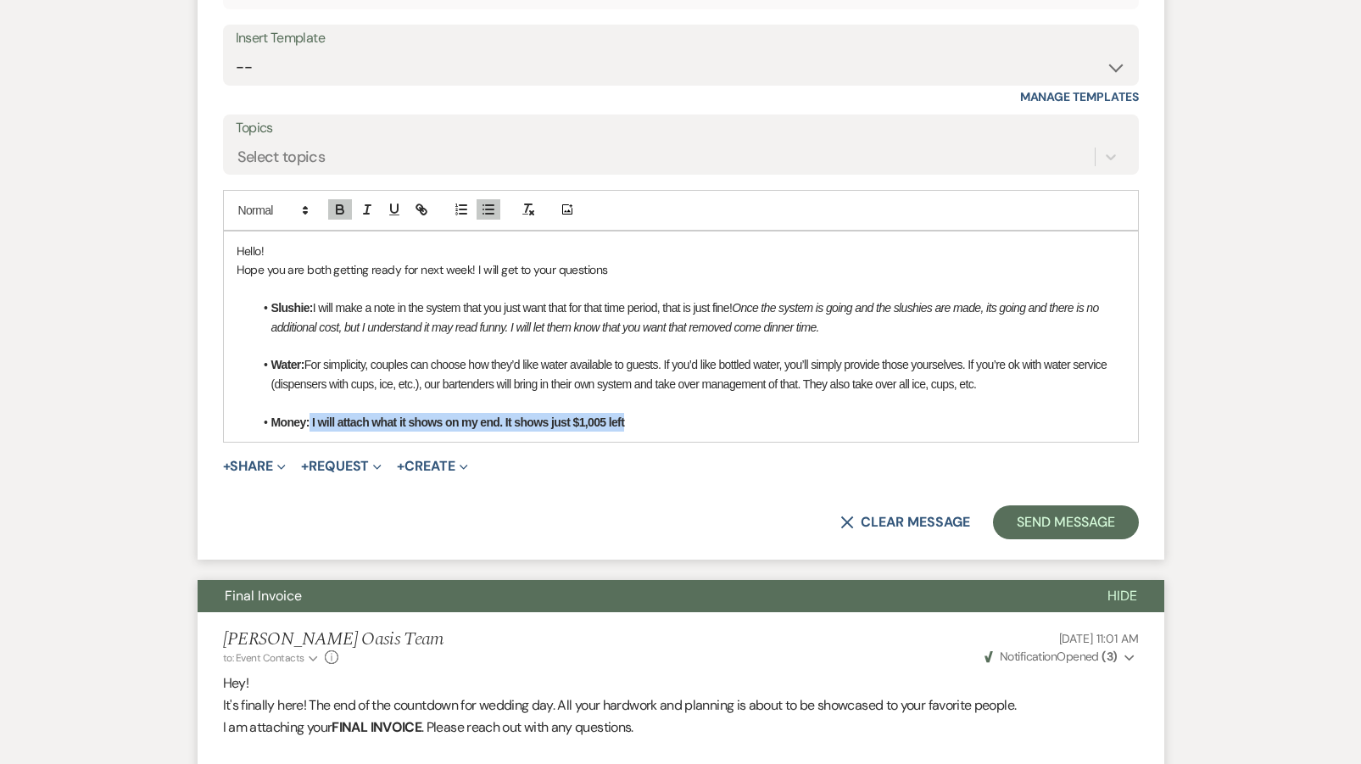
drag, startPoint x: 332, startPoint y: 405, endPoint x: 721, endPoint y: 464, distance: 393.7
click at [721, 464] on form "Reply X Draft Recipients* Event Contacts ( [PERSON_NAME], [PERSON_NAME] ) Inser…" at bounding box center [681, 223] width 967 height 673
click at [337, 205] on icon "button" at bounding box center [340, 207] width 6 height 4
click at [263, 460] on button "+ Share Expand" at bounding box center [255, 467] width 64 height 14
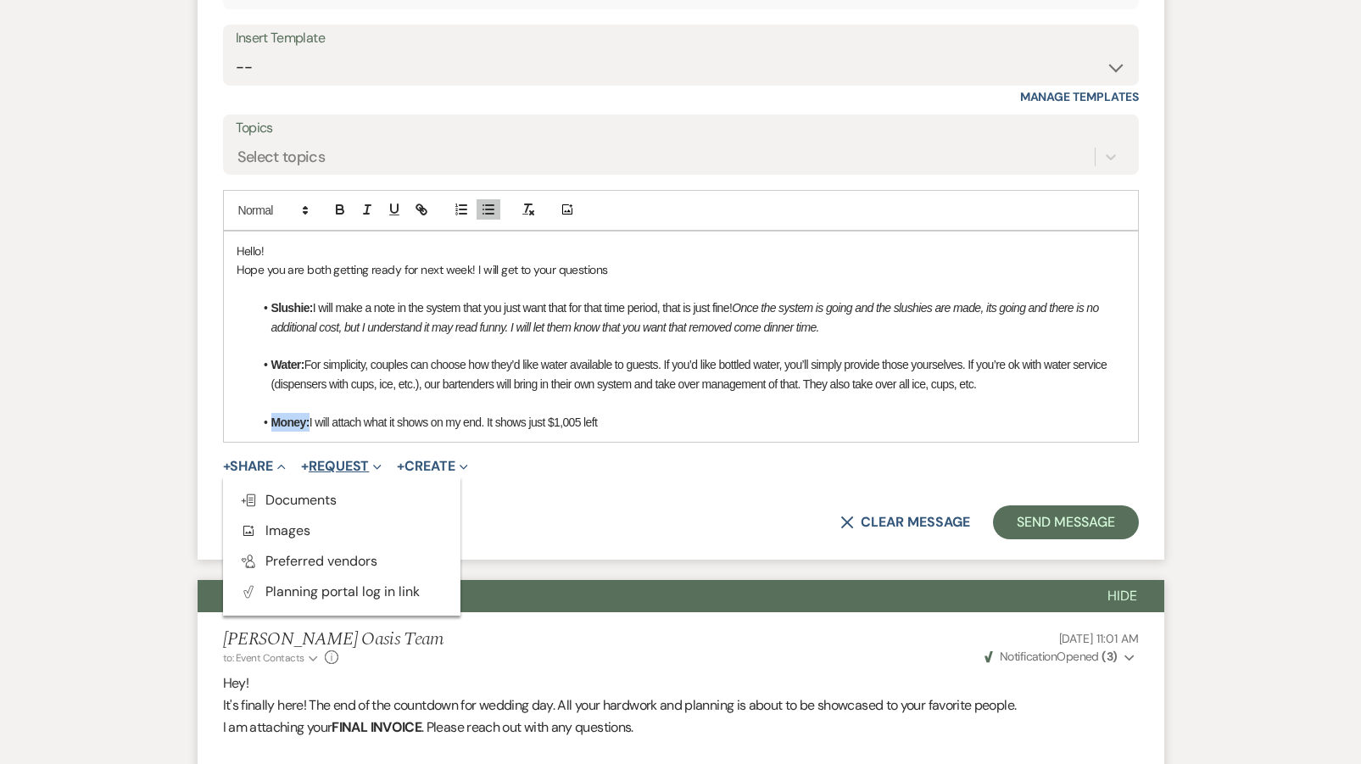
click at [309, 460] on span "+" at bounding box center [305, 467] width 8 height 14
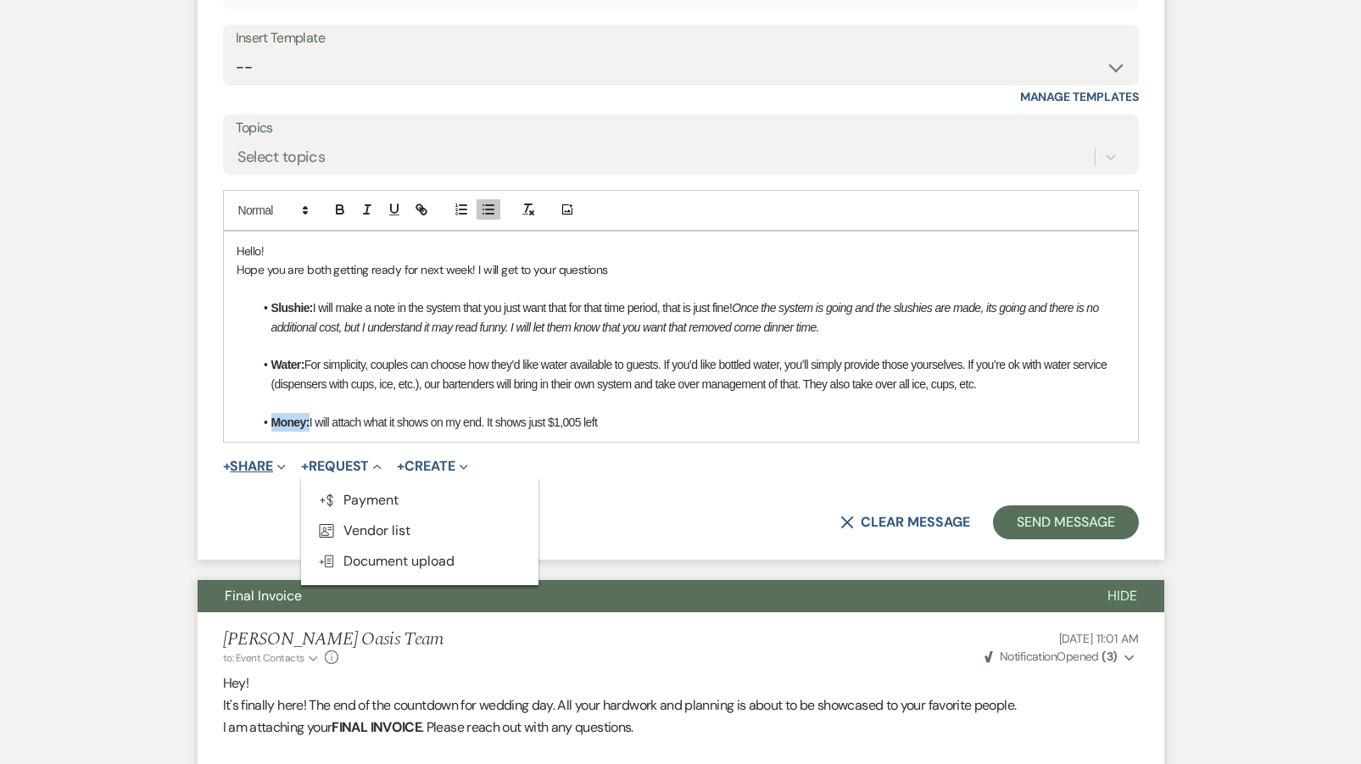
click at [254, 460] on button "+ Share Expand" at bounding box center [255, 467] width 64 height 14
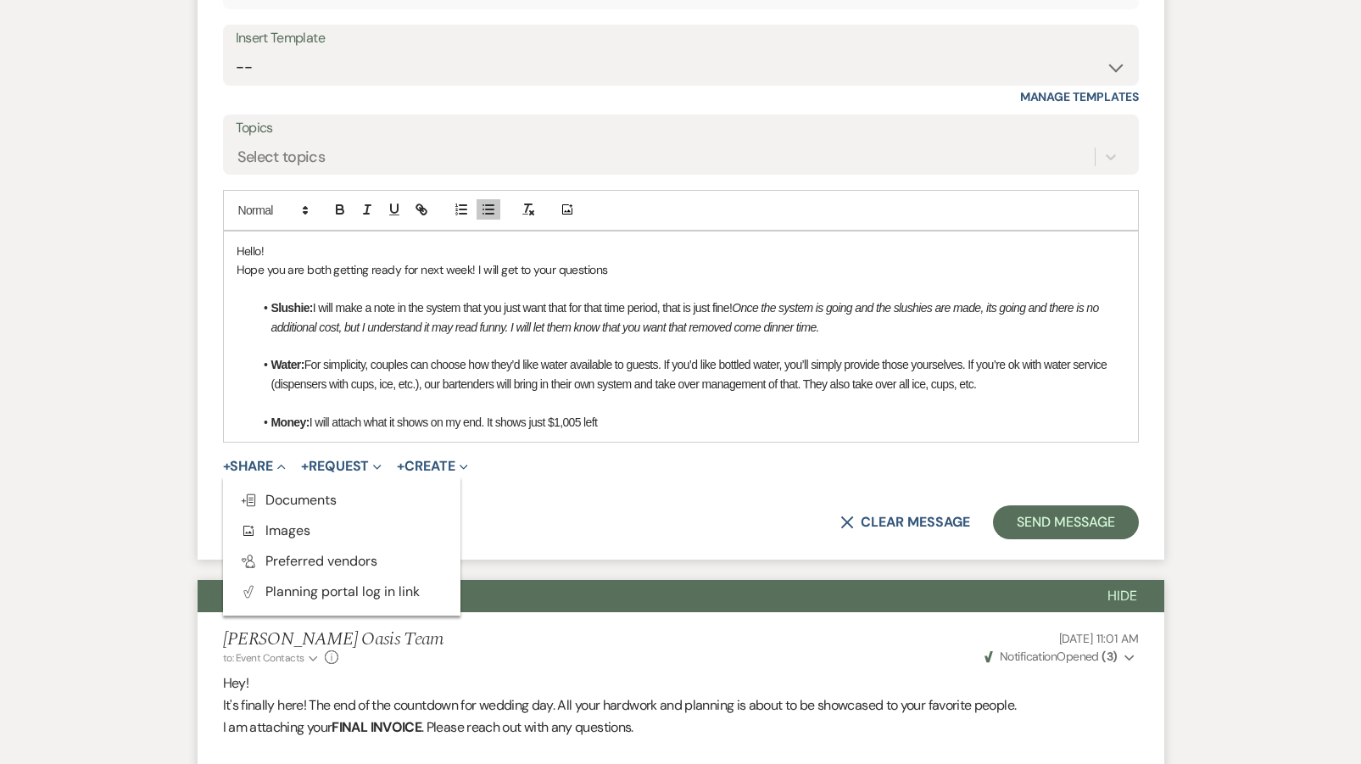
click at [590, 457] on div "+ Share Collapse Doc Upload Documents Add Photo Images Pref Vendors Preferred v…" at bounding box center [681, 466] width 916 height 20
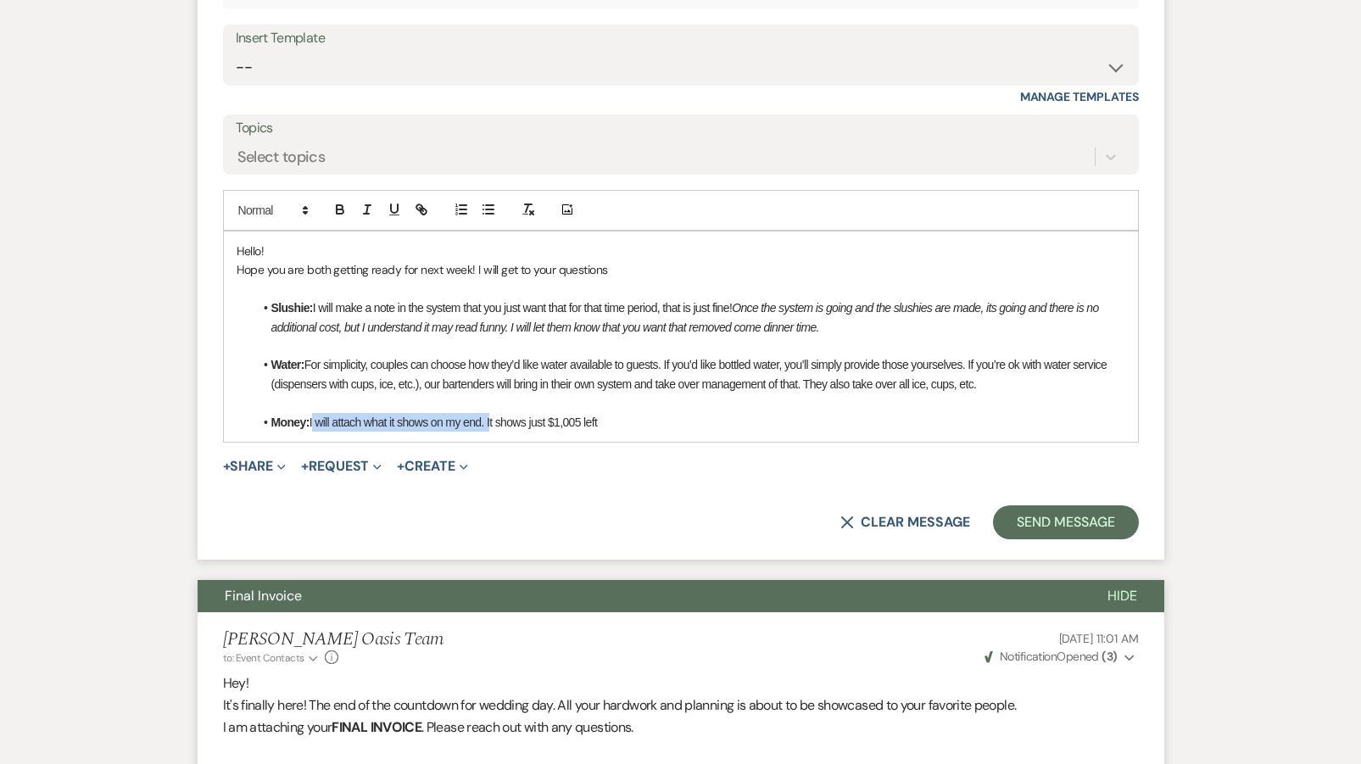
drag, startPoint x: 491, startPoint y: 406, endPoint x: 312, endPoint y: 406, distance: 179.0
click at [312, 413] on li "Money: I will attach what it shows on my end. It shows just $1,005 left" at bounding box center [690, 422] width 872 height 19
click at [482, 413] on li "Money: It shows just $1,005 left" at bounding box center [690, 422] width 872 height 19
click at [572, 413] on li "Money: It shows just $1,005 left as a balance and that you did. partial payment…" at bounding box center [690, 422] width 872 height 19
click at [798, 413] on li "Money: It shows just $1,005 left as a balance and that you did a partial paymen…" at bounding box center [690, 422] width 872 height 19
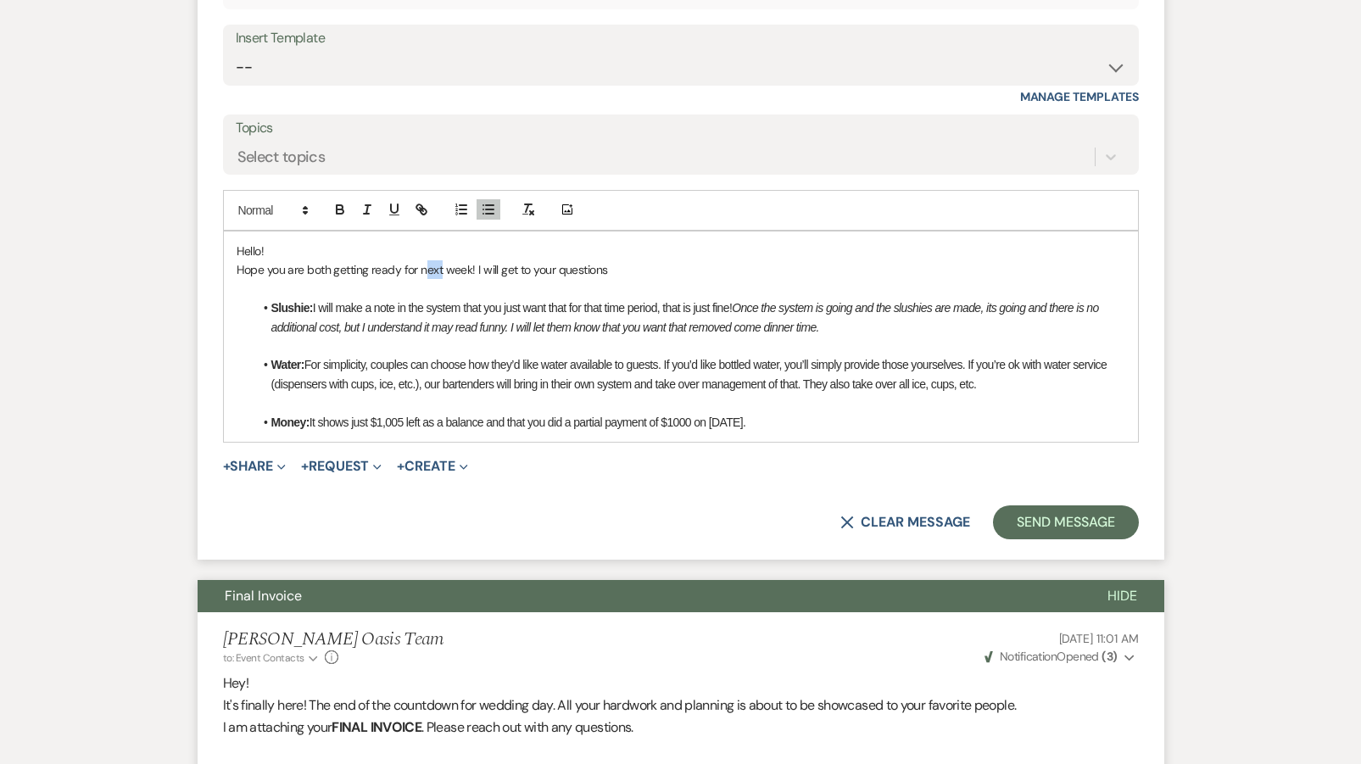
drag, startPoint x: 440, startPoint y: 254, endPoint x: 423, endPoint y: 251, distance: 17.2
click at [423, 260] on p "Hope you are both getting ready for next week! I will get to your questions" at bounding box center [681, 269] width 889 height 19
click at [466, 260] on p "Hope you are both getting ready for this week! I will get to your questions" at bounding box center [681, 269] width 889 height 19
click at [492, 337] on p at bounding box center [681, 346] width 889 height 19
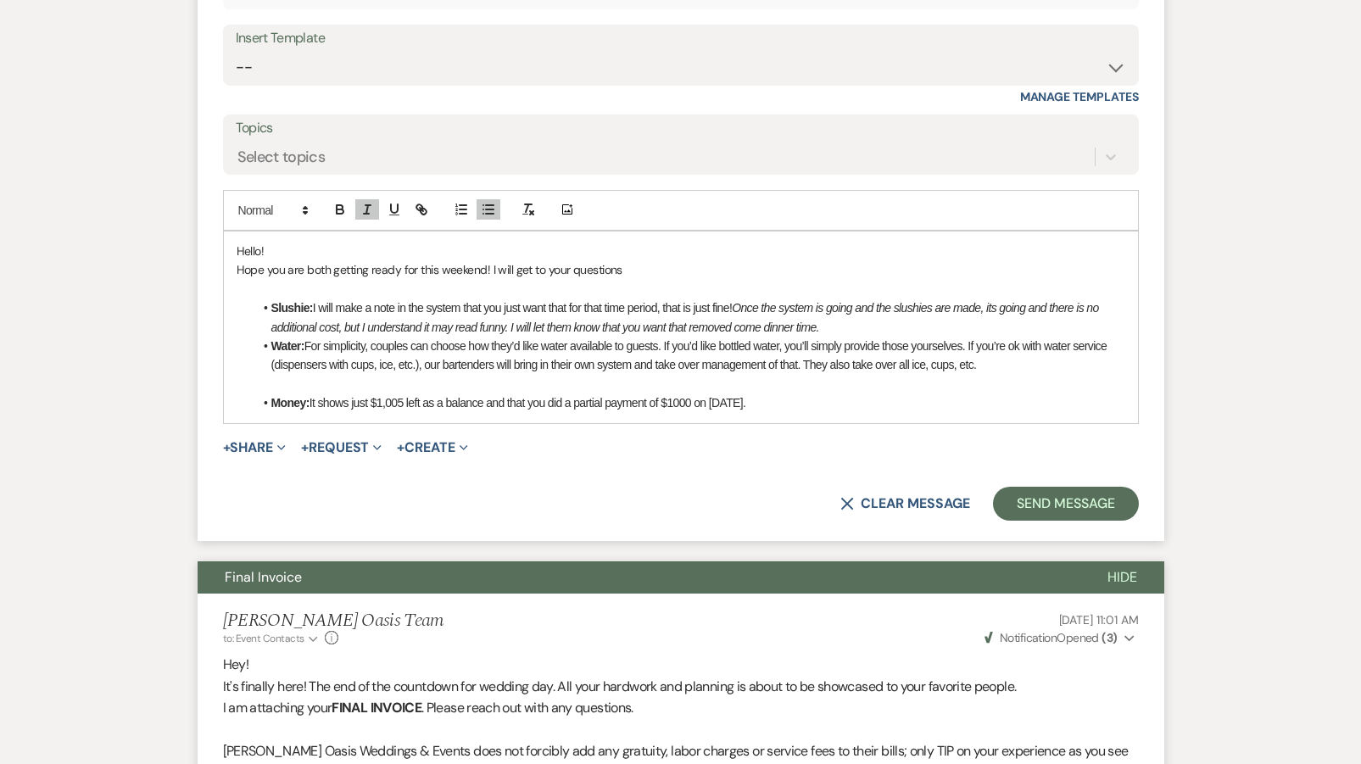
click at [447, 375] on p at bounding box center [681, 384] width 889 height 19
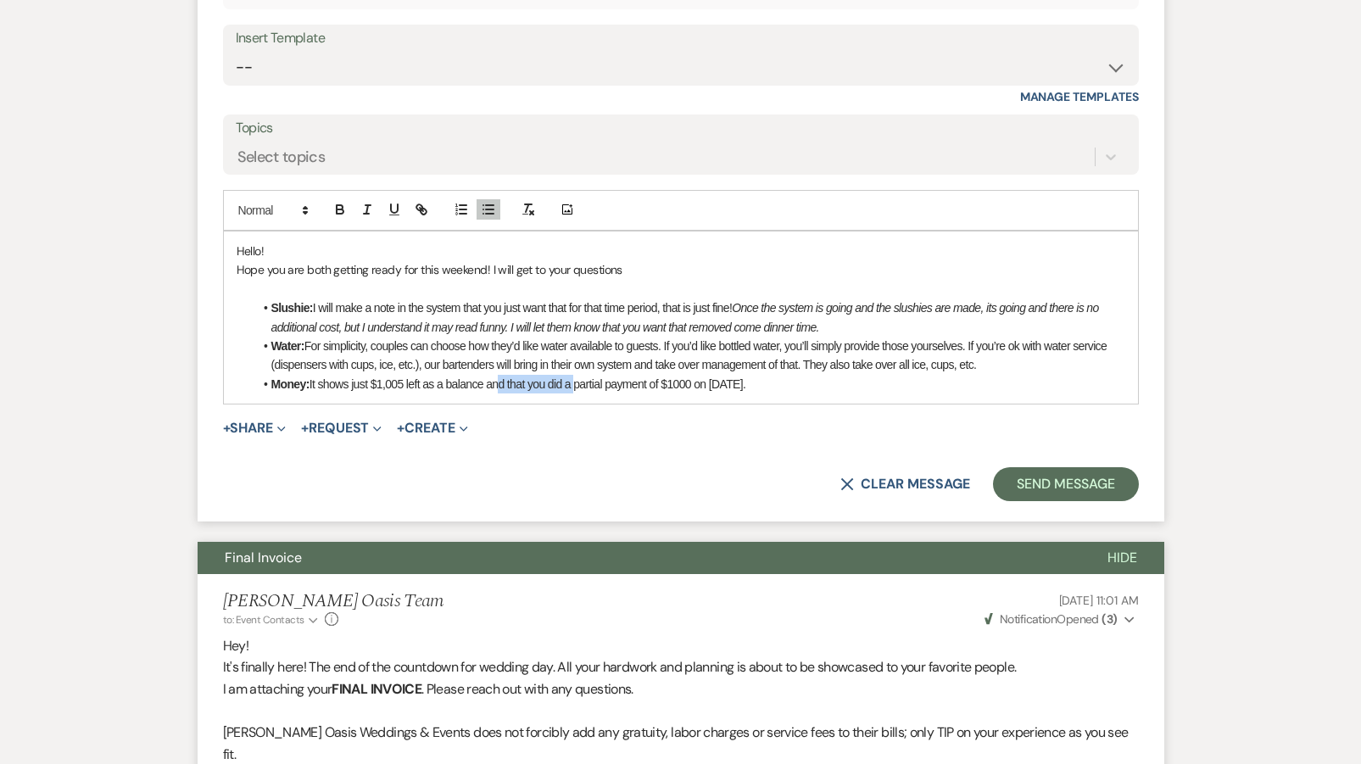
drag, startPoint x: 578, startPoint y: 372, endPoint x: 495, endPoint y: 372, distance: 82.3
click at [495, 375] on li "Money: It shows just $1,005 left as a balance and that you did a partial paymen…" at bounding box center [690, 384] width 872 height 19
click at [757, 375] on li "Money: It shows just $1,005 left as a balance after your partial payment of $10…" at bounding box center [690, 384] width 872 height 19
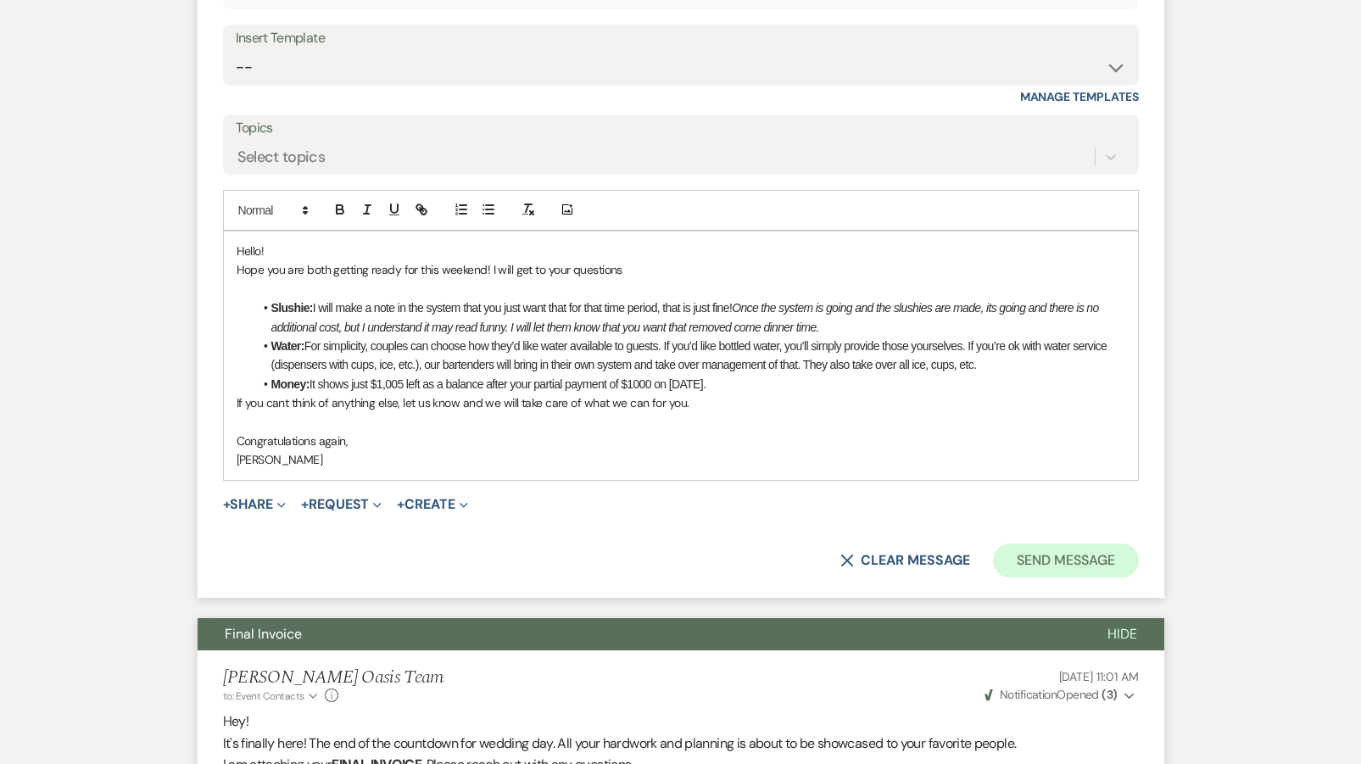
click at [1043, 554] on button "Send Message" at bounding box center [1065, 561] width 145 height 34
